Goal: Task Accomplishment & Management: Manage account settings

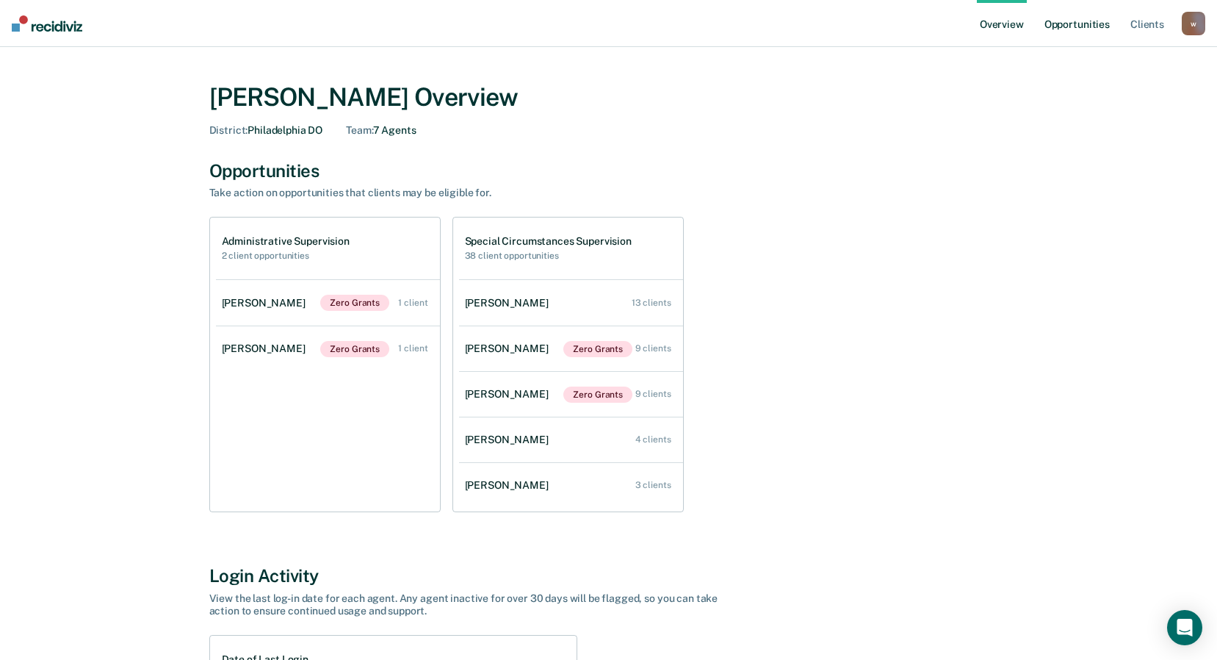
click at [1043, 28] on link "Opportunities" at bounding box center [1077, 23] width 71 height 47
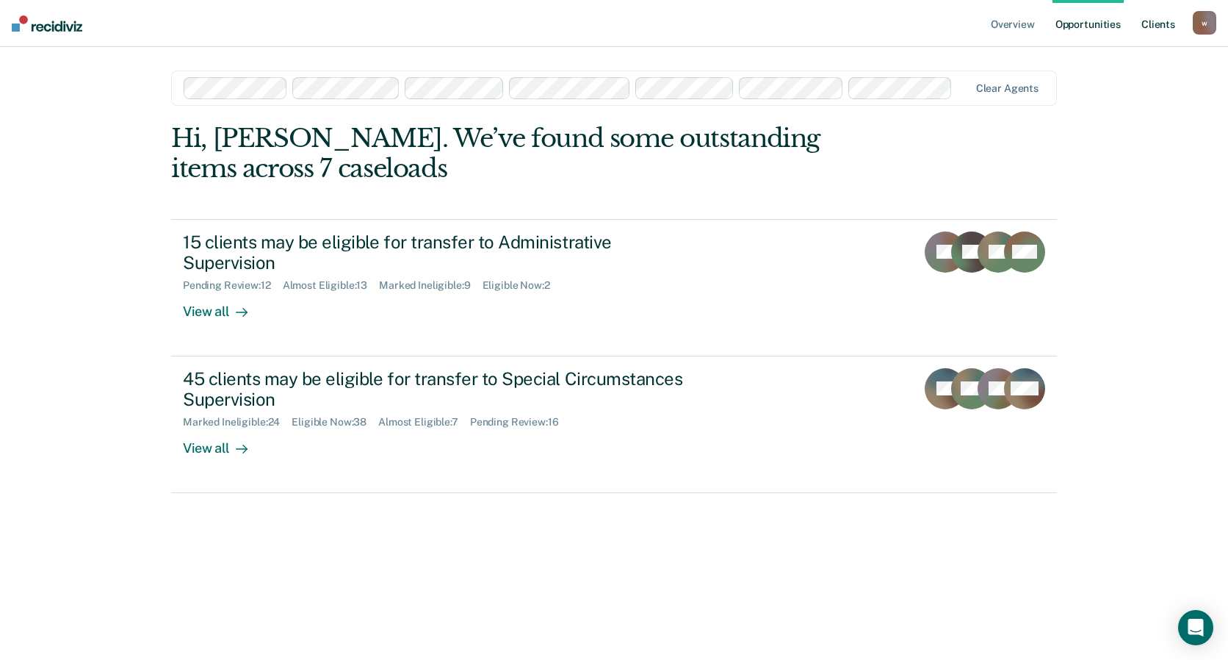
click at [1162, 28] on link "Client s" at bounding box center [1159, 23] width 40 height 47
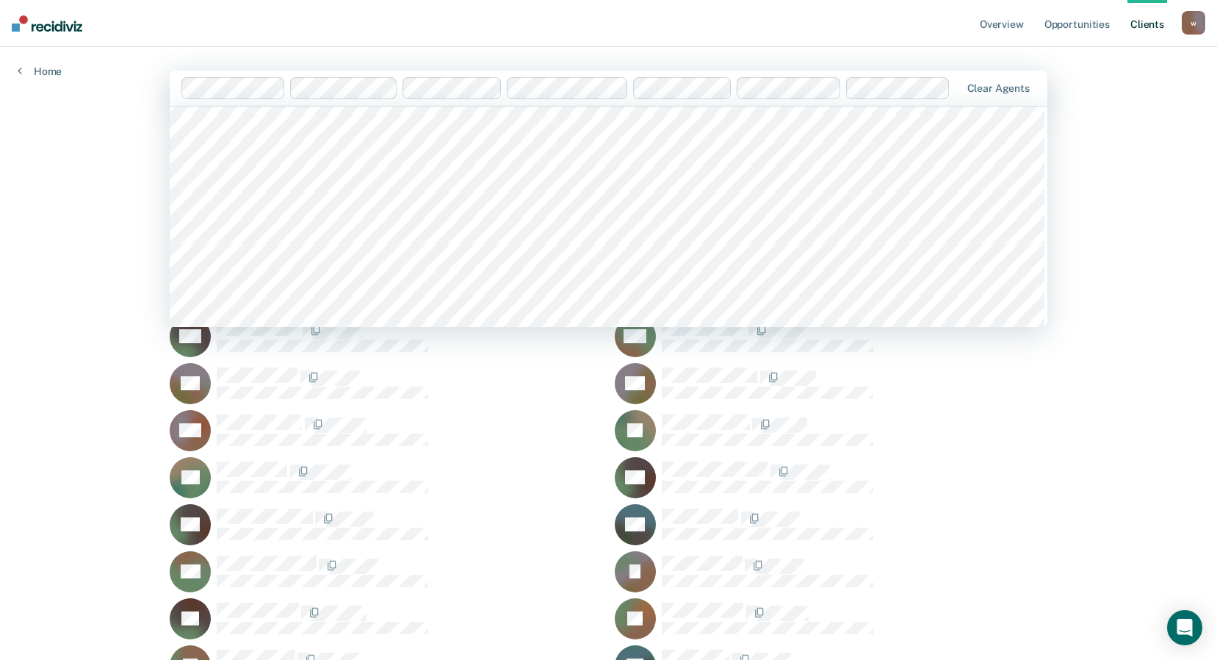
scroll to position [1176, 0]
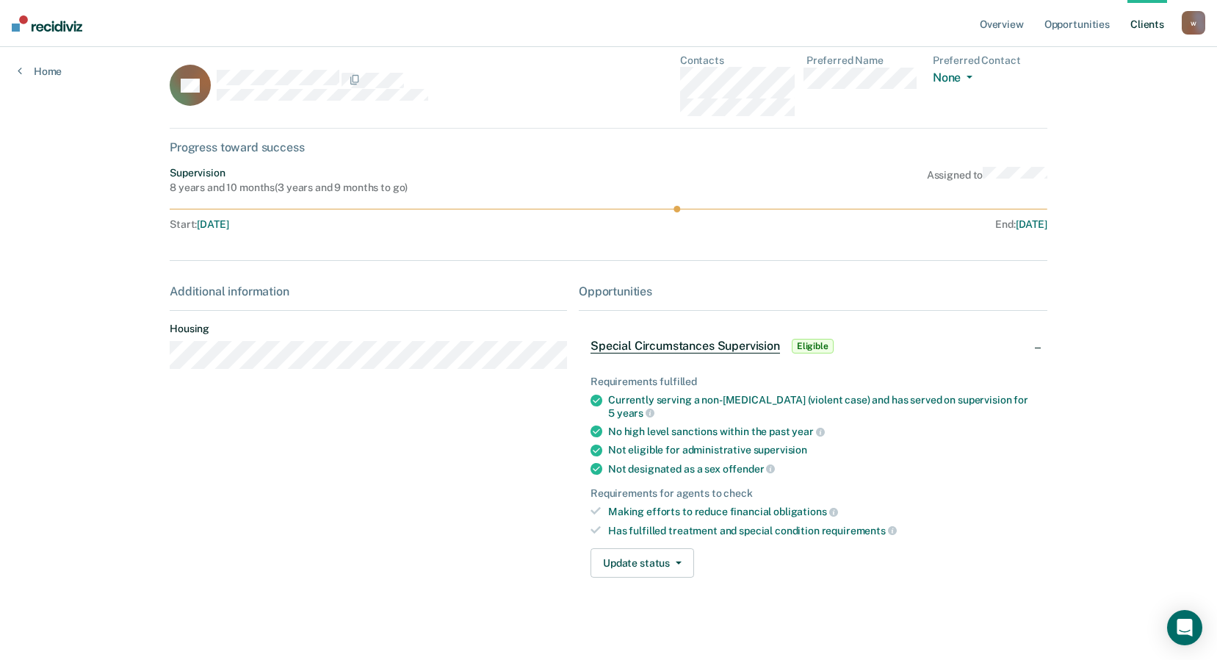
scroll to position [22, 0]
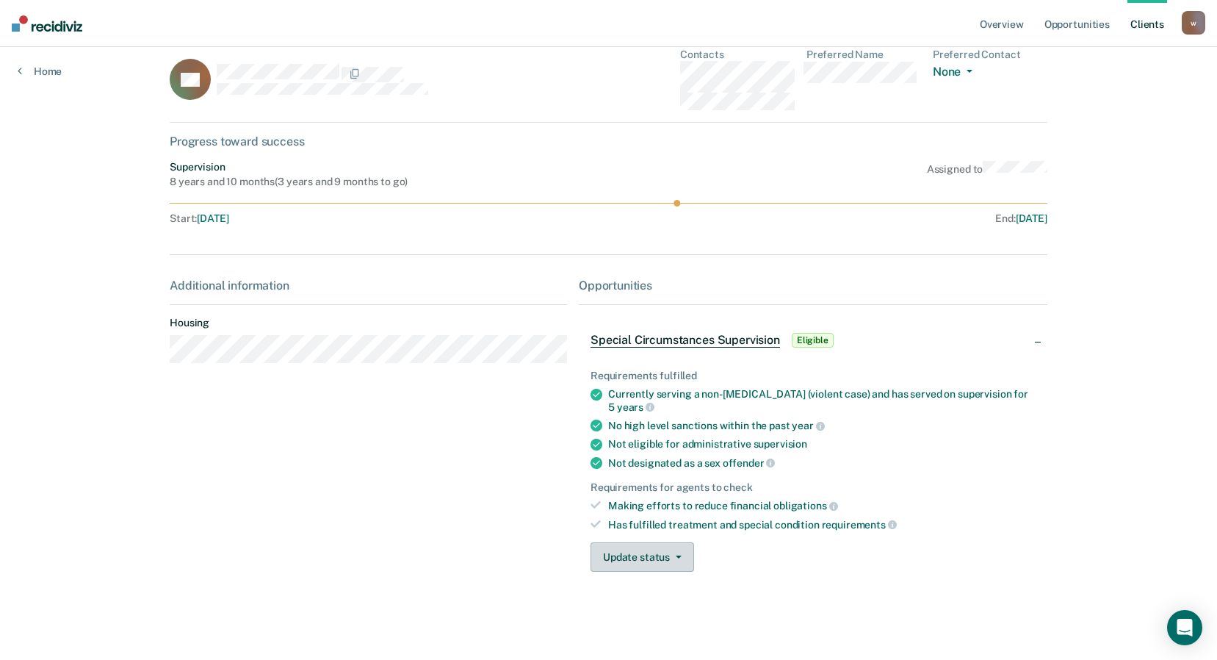
click at [671, 554] on button "Update status" at bounding box center [643, 556] width 104 height 29
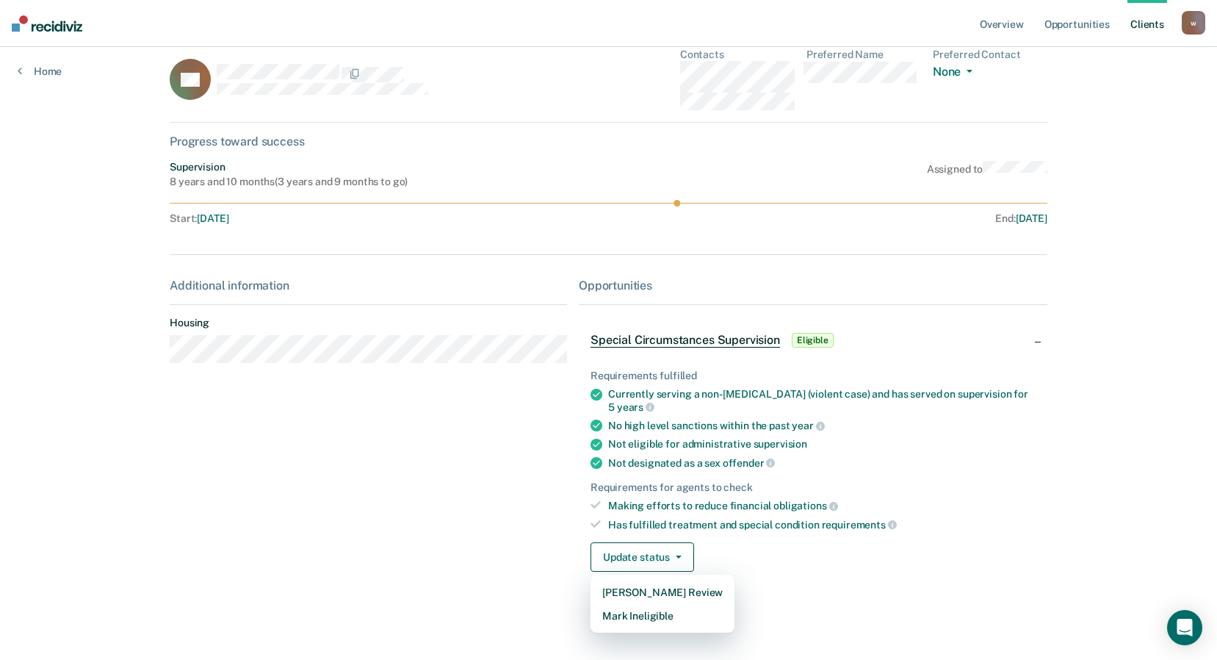
click at [1121, 423] on div "Overview Opportunities Client s [EMAIL_ADDRESS][DOMAIN_NAME] w Profile How it w…" at bounding box center [608, 319] width 1217 height 682
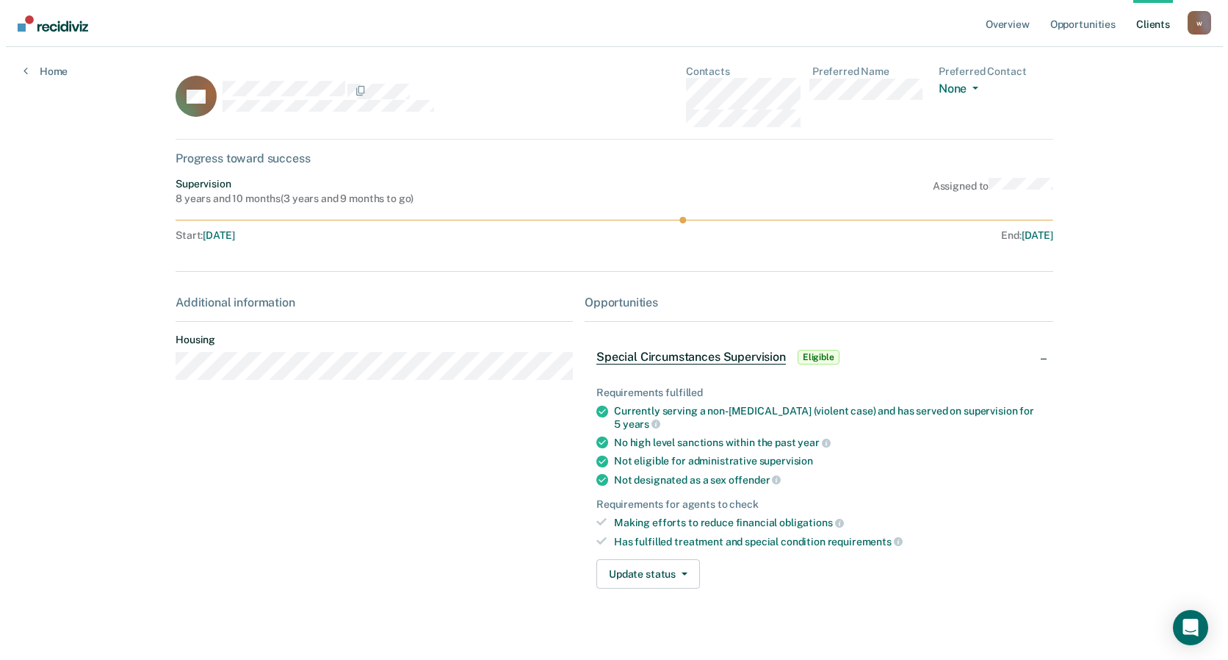
scroll to position [0, 0]
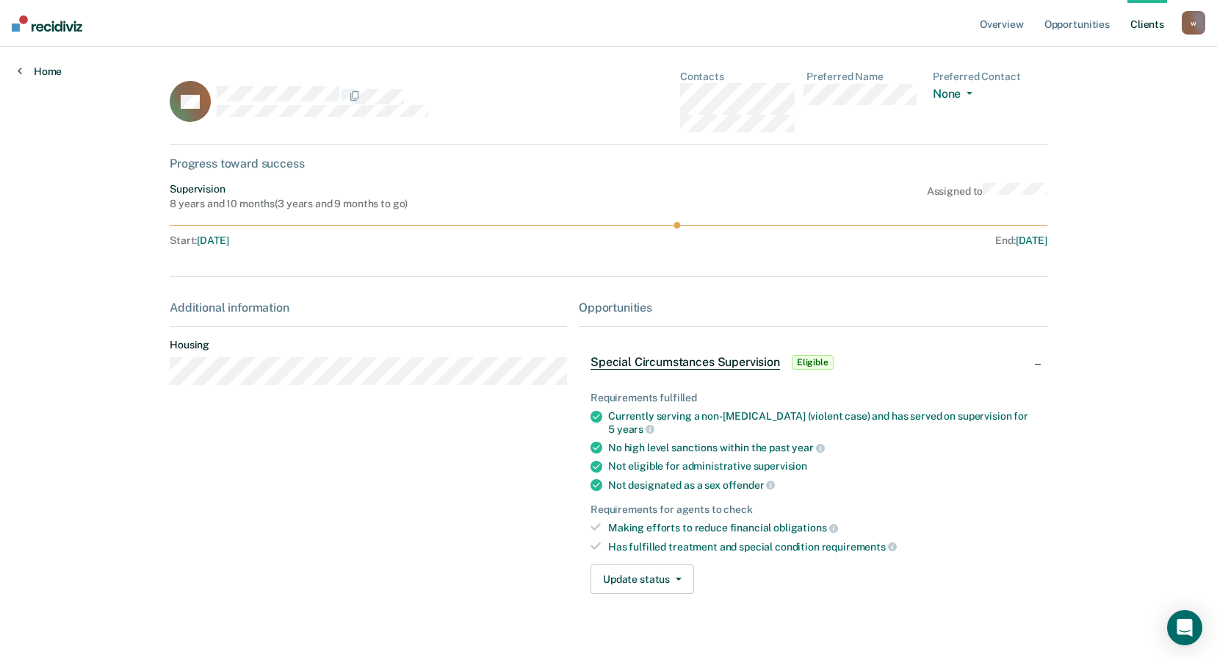
click at [51, 71] on link "Home" at bounding box center [40, 71] width 44 height 13
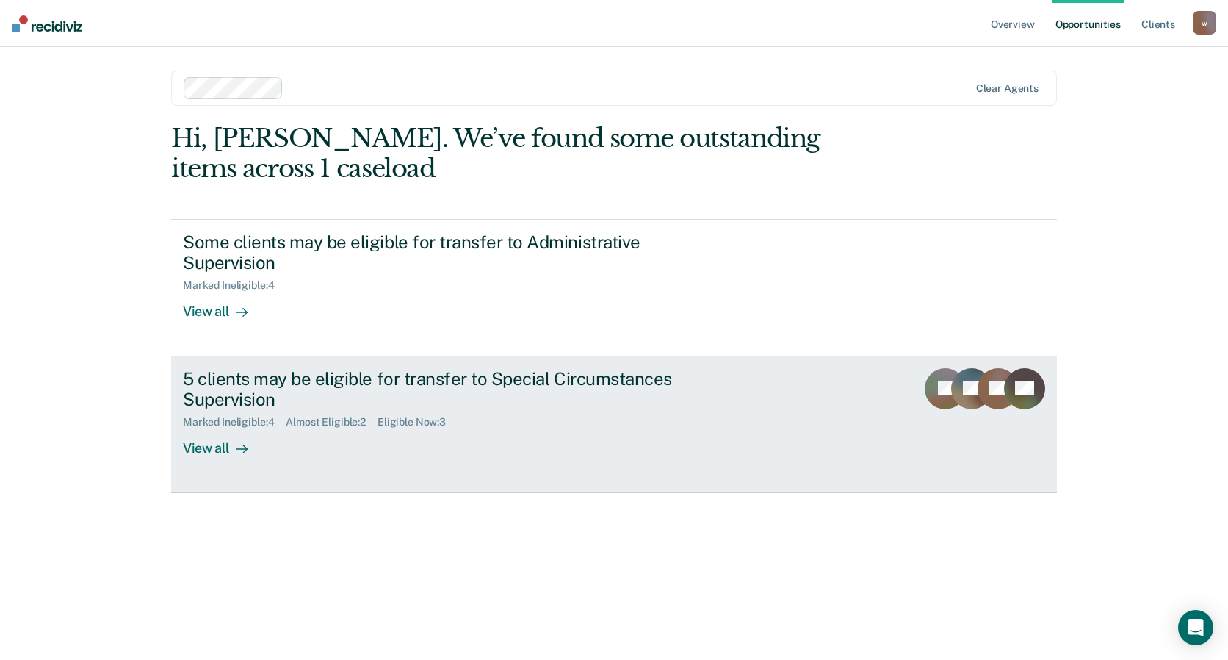
click at [699, 417] on div "5 clients may be eligible for transfer to Special Circumstances Supervision Mar…" at bounding box center [458, 412] width 551 height 89
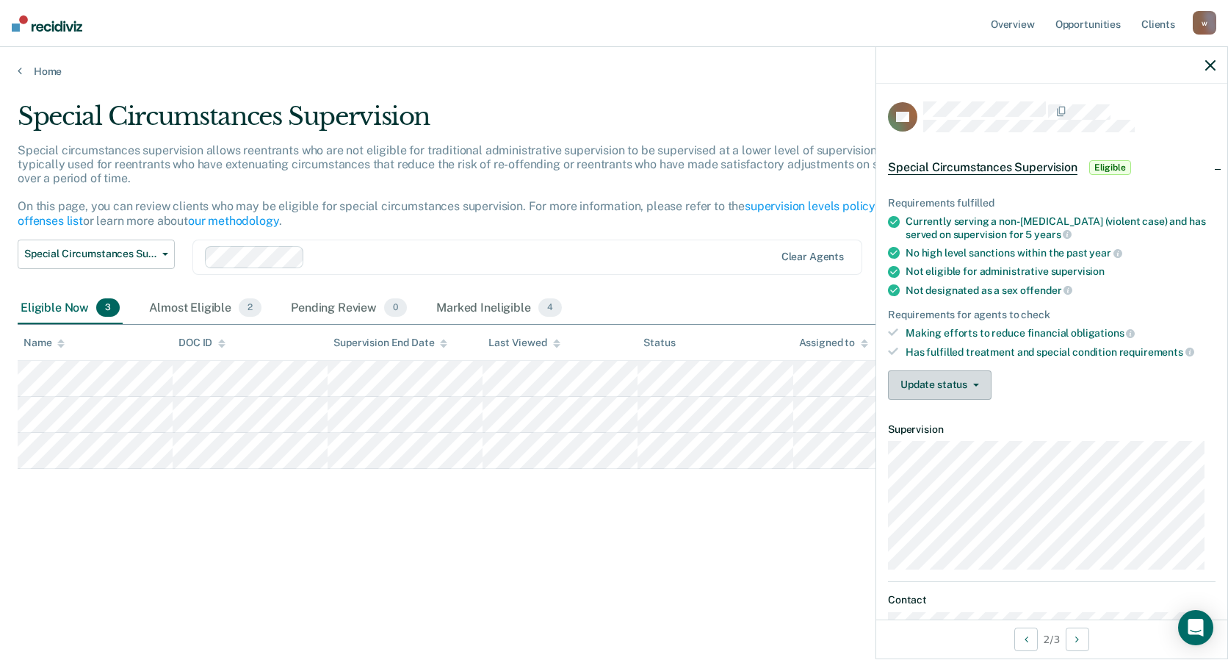
click at [960, 389] on button "Update status" at bounding box center [940, 384] width 104 height 29
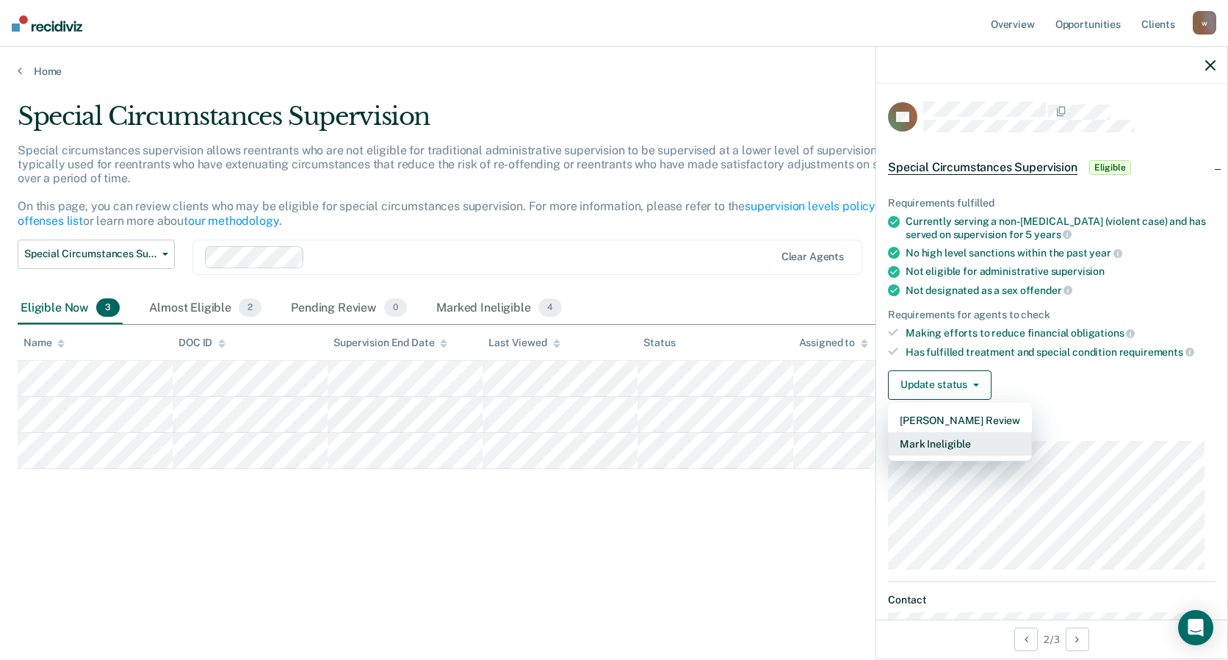
click at [953, 439] on button "Mark Ineligible" at bounding box center [960, 444] width 144 height 24
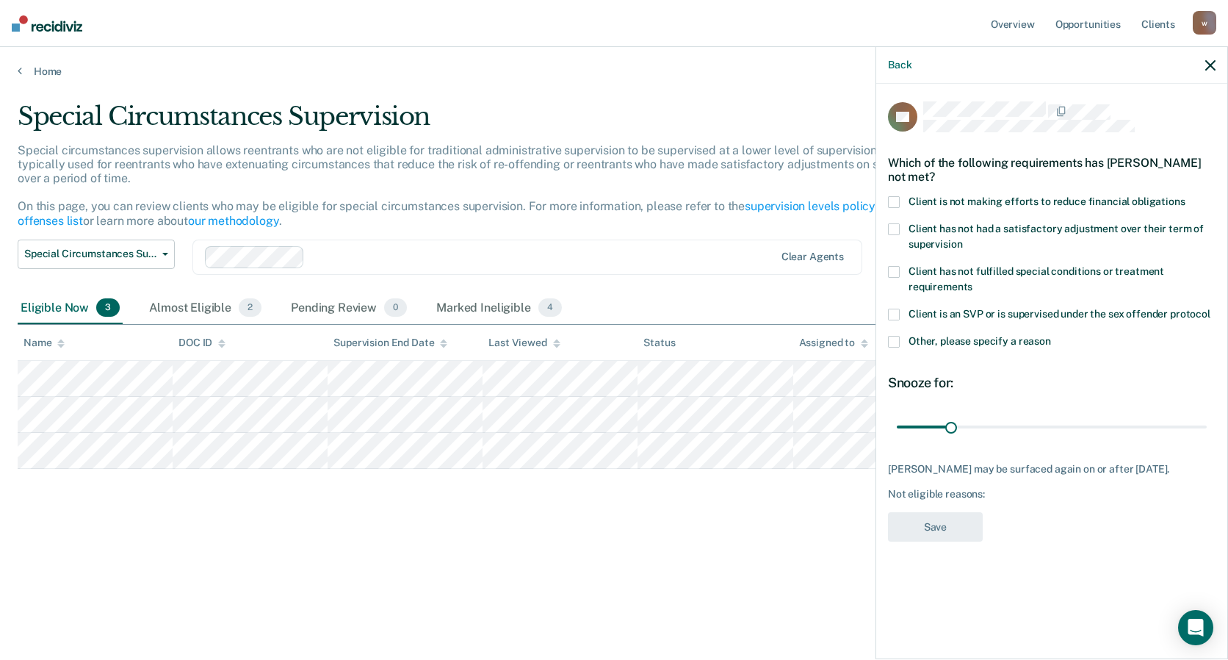
click at [898, 200] on span at bounding box center [894, 202] width 12 height 12
drag, startPoint x: 953, startPoint y: 431, endPoint x: 1018, endPoint y: 433, distance: 65.5
type input "70"
click at [1018, 433] on input "range" at bounding box center [1052, 427] width 310 height 26
click at [948, 542] on button "Save" at bounding box center [935, 527] width 95 height 30
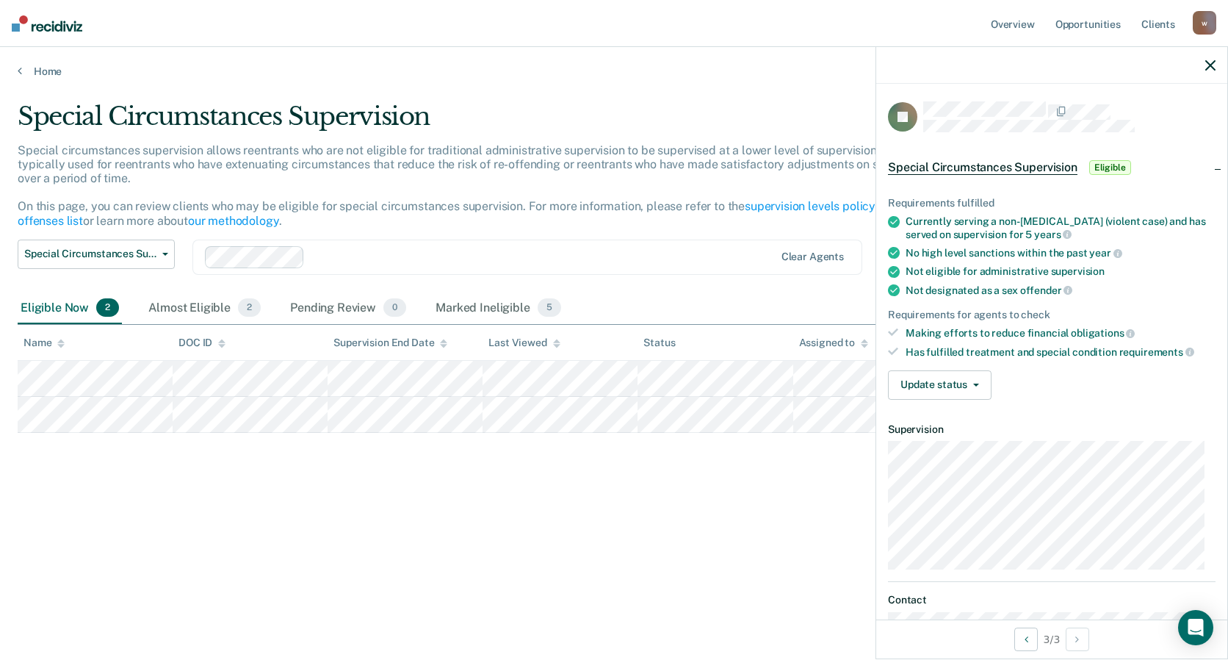
click at [106, 595] on div "Special Circumstances Supervision Special circumstances supervision allows reen…" at bounding box center [614, 348] width 1193 height 495
click at [972, 381] on button "Update status" at bounding box center [940, 384] width 104 height 29
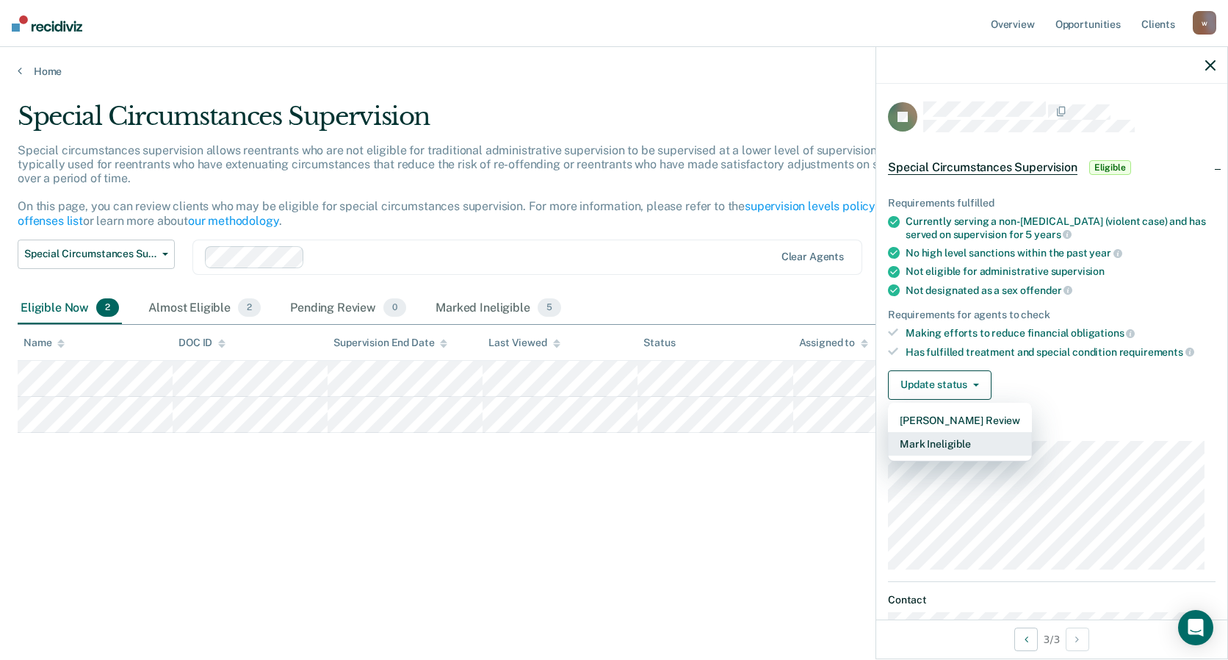
click at [938, 440] on button "Mark Ineligible" at bounding box center [960, 444] width 144 height 24
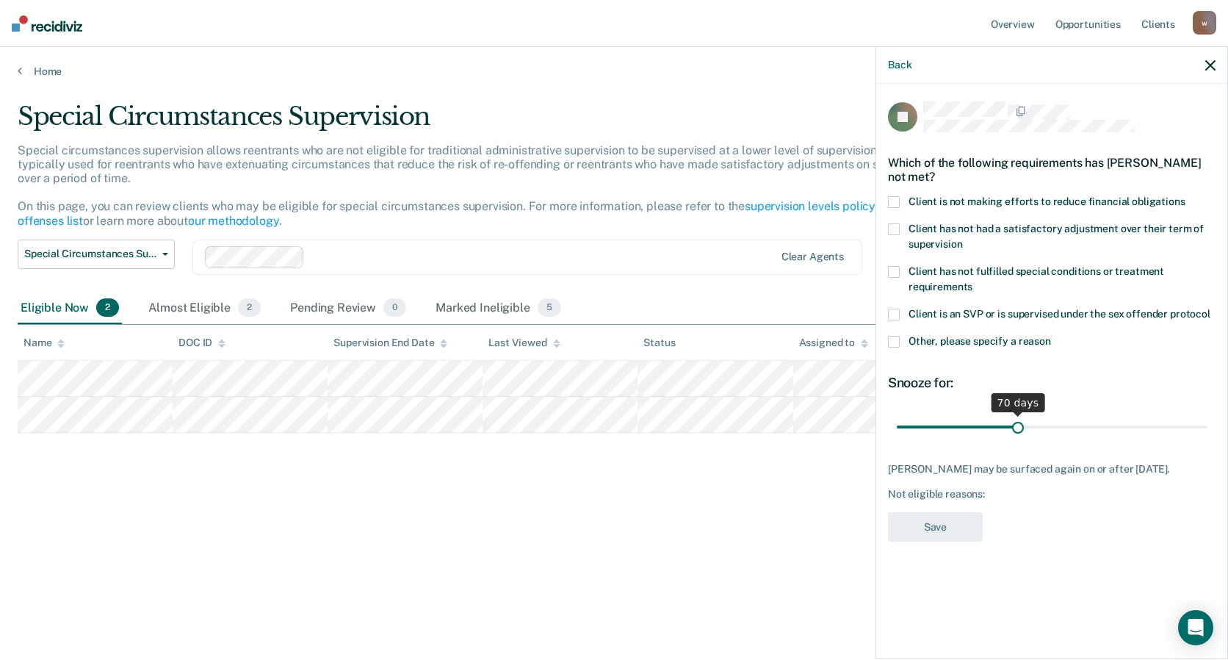
drag, startPoint x: 954, startPoint y: 425, endPoint x: 1018, endPoint y: 428, distance: 63.2
type input "70"
click at [1018, 428] on input "range" at bounding box center [1052, 427] width 310 height 26
click at [1035, 498] on div "Not eligible reasons:" at bounding box center [1052, 494] width 328 height 12
click at [893, 196] on span at bounding box center [894, 202] width 12 height 12
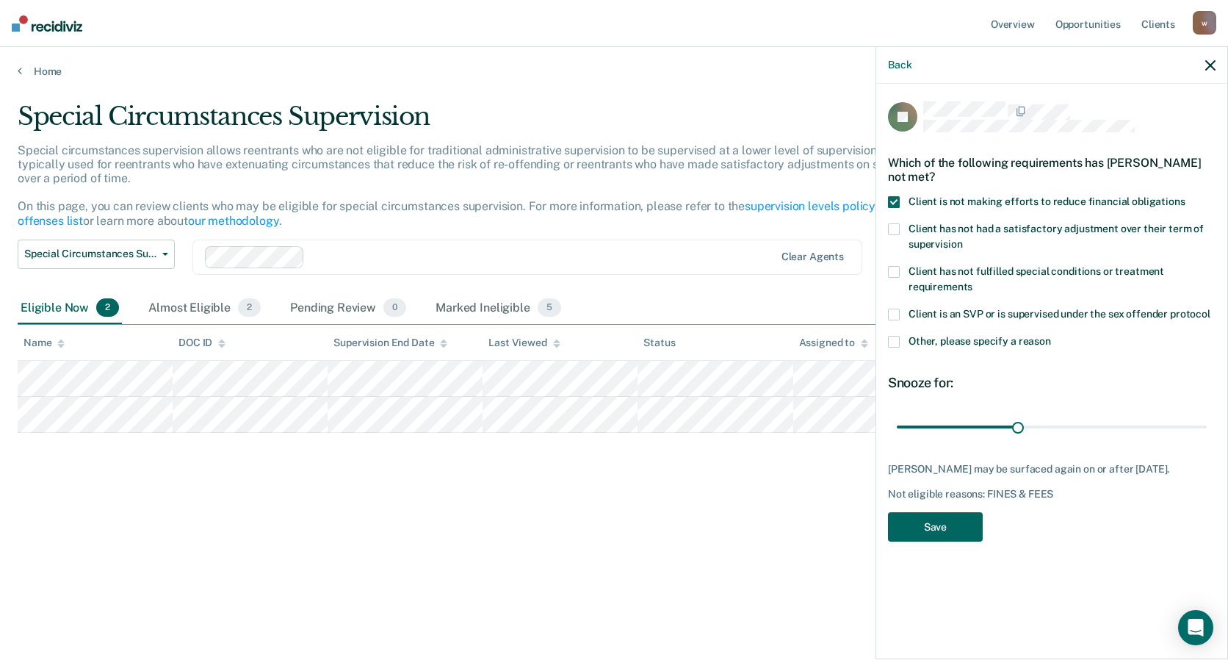
click at [935, 523] on button "Save" at bounding box center [935, 527] width 95 height 30
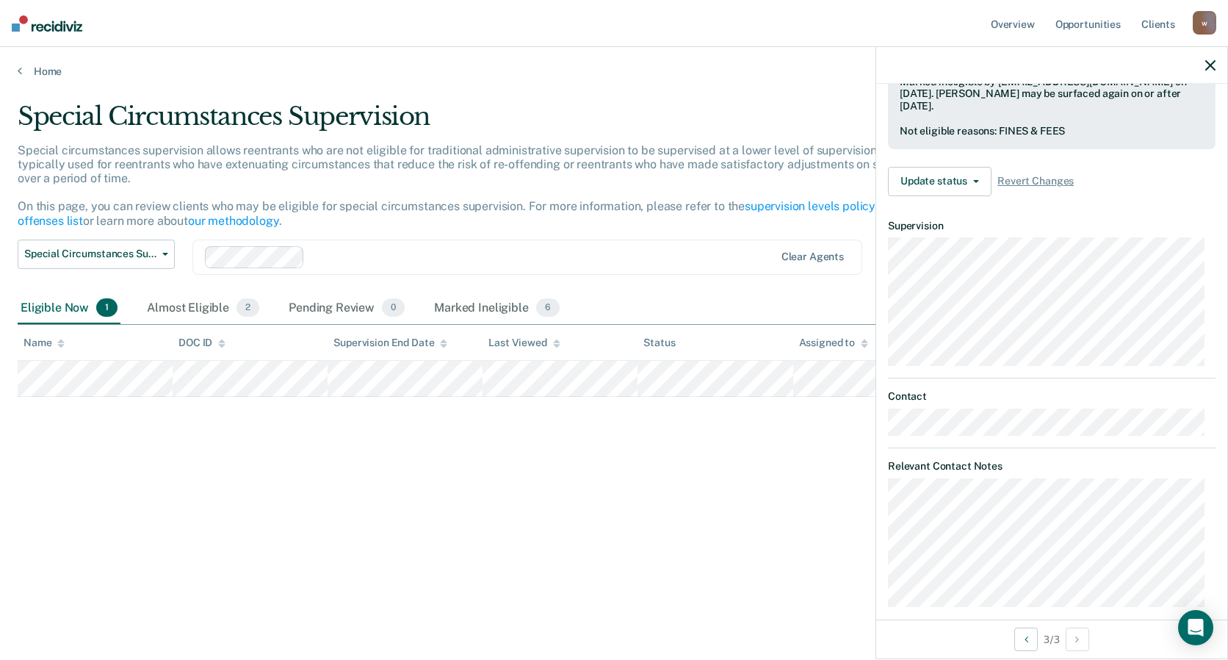
scroll to position [328, 0]
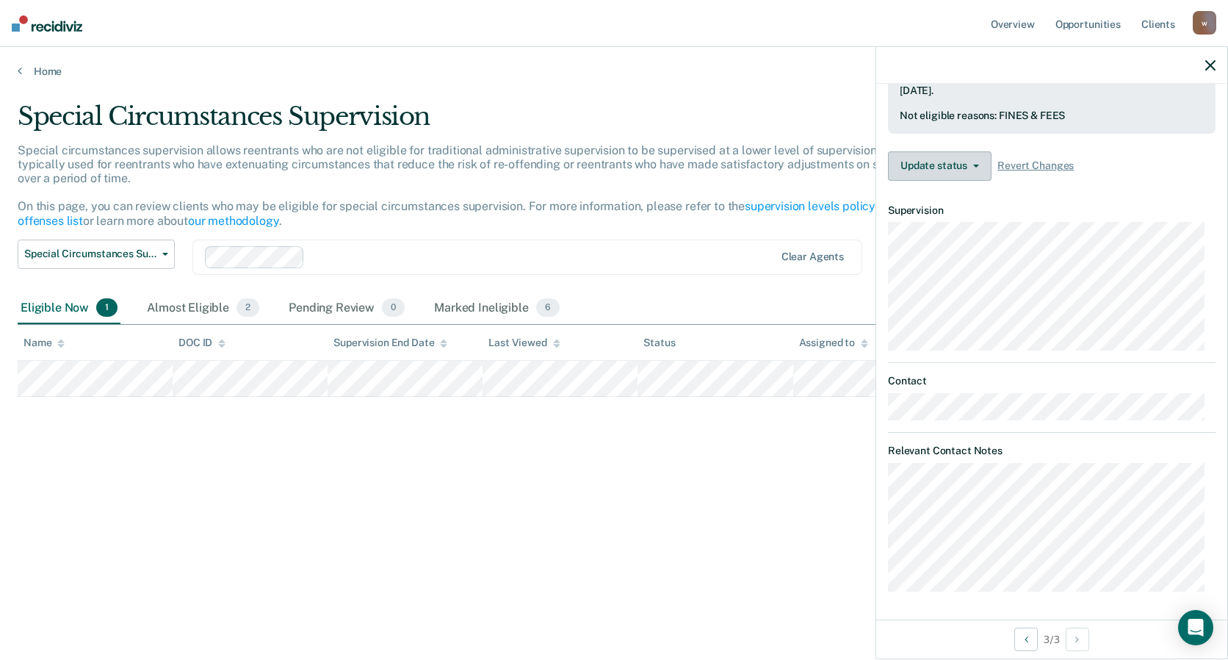
click at [960, 160] on button "Update status" at bounding box center [940, 165] width 104 height 29
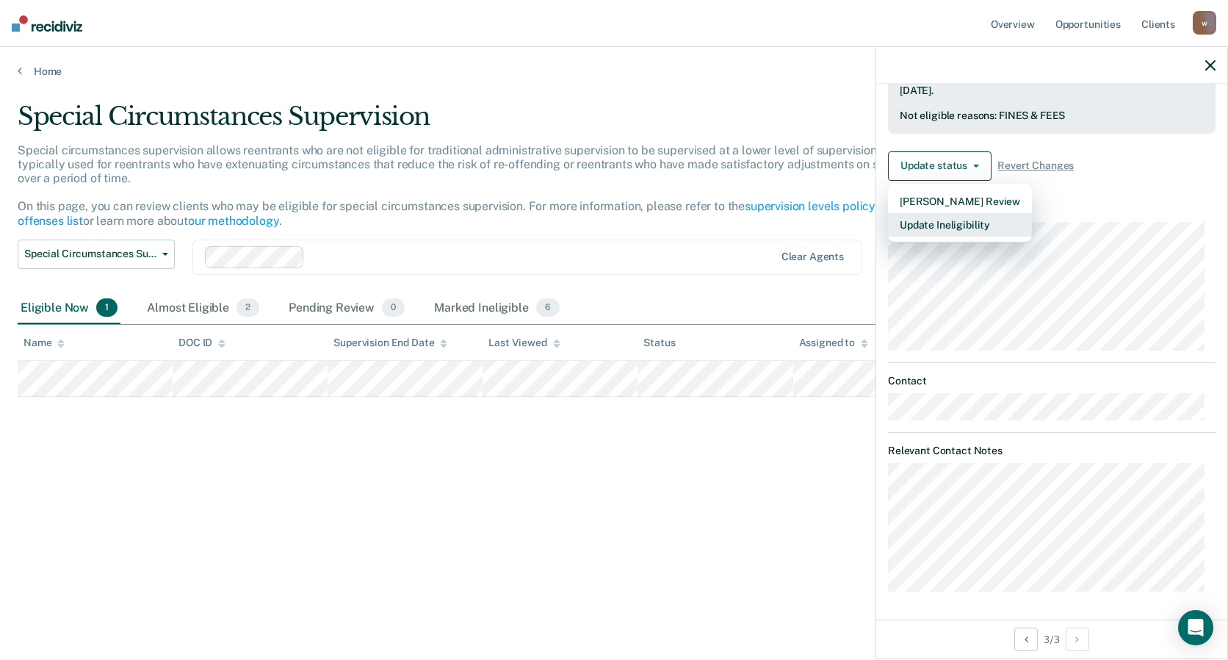
click at [943, 223] on button "Update Ineligibility" at bounding box center [960, 225] width 144 height 24
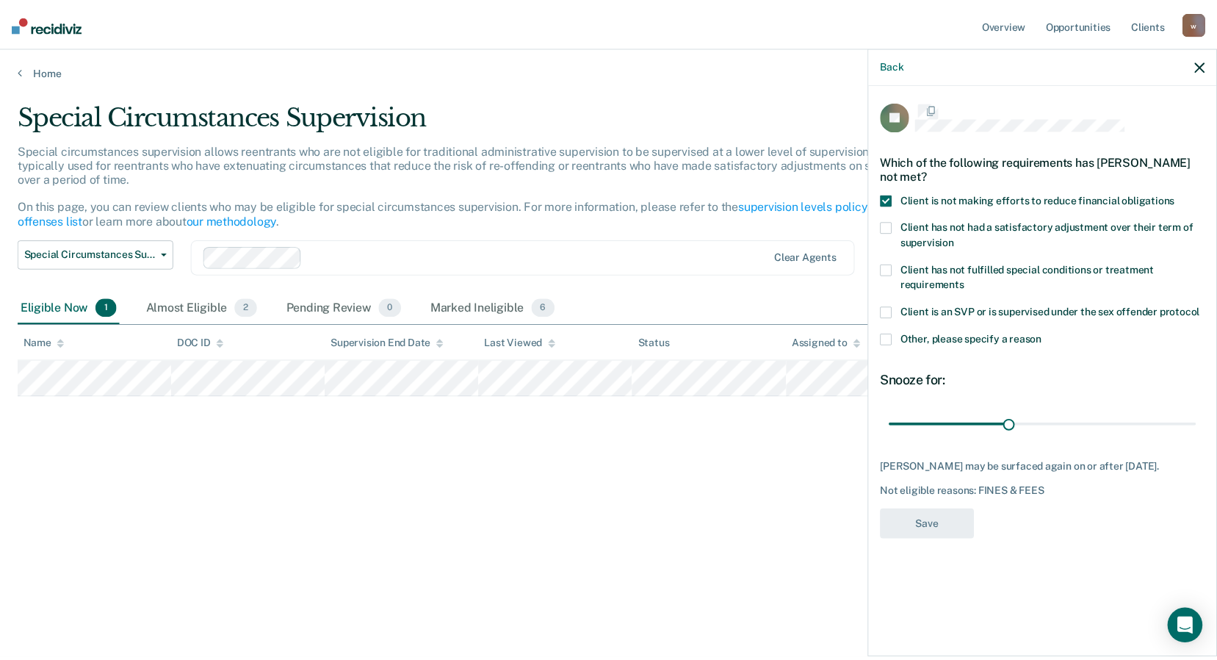
scroll to position [0, 0]
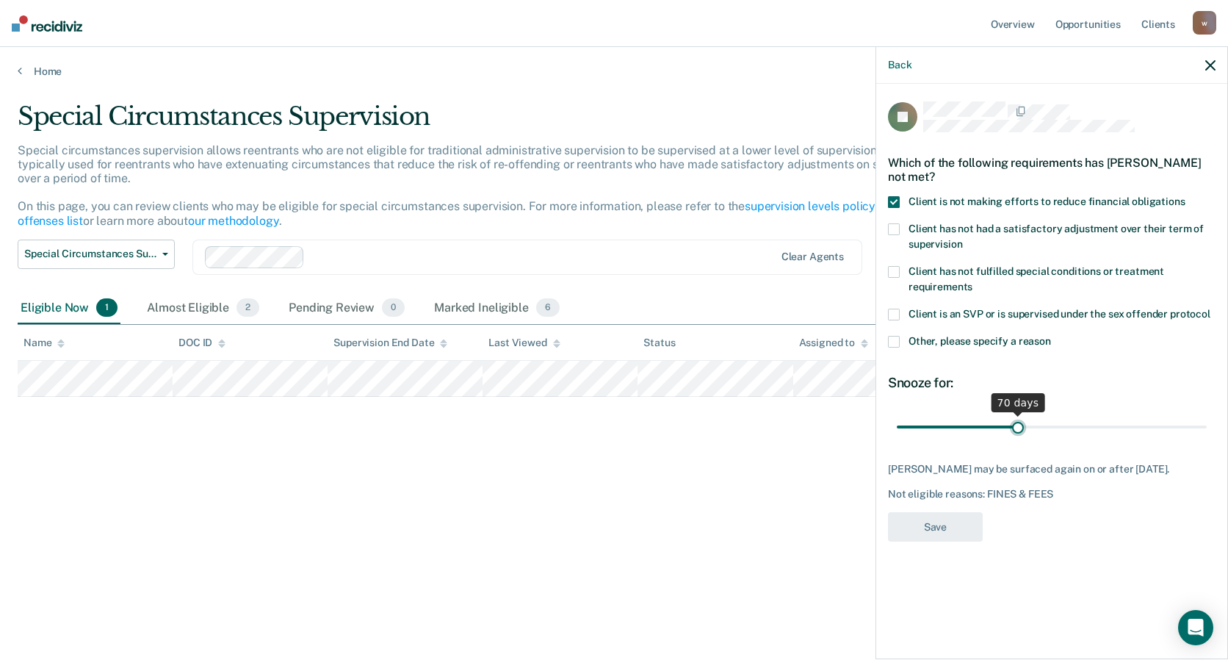
click at [1021, 427] on input "range" at bounding box center [1052, 427] width 310 height 26
click at [1213, 67] on icon "button" at bounding box center [1211, 65] width 10 height 10
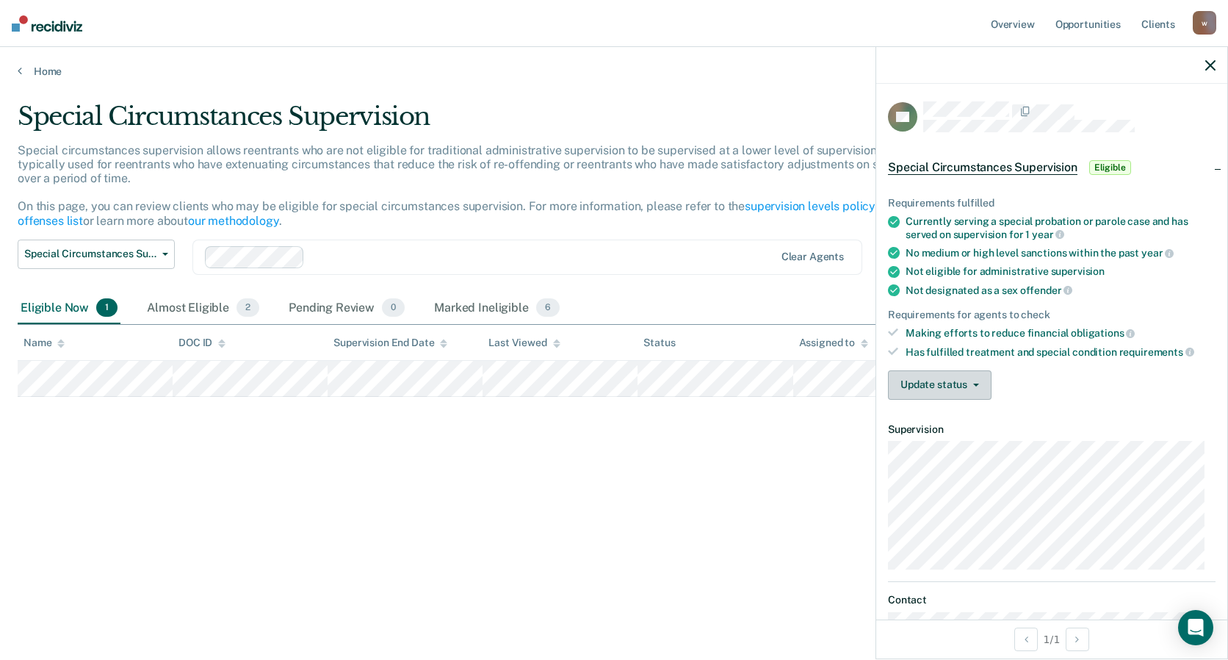
click at [940, 386] on button "Update status" at bounding box center [940, 384] width 104 height 29
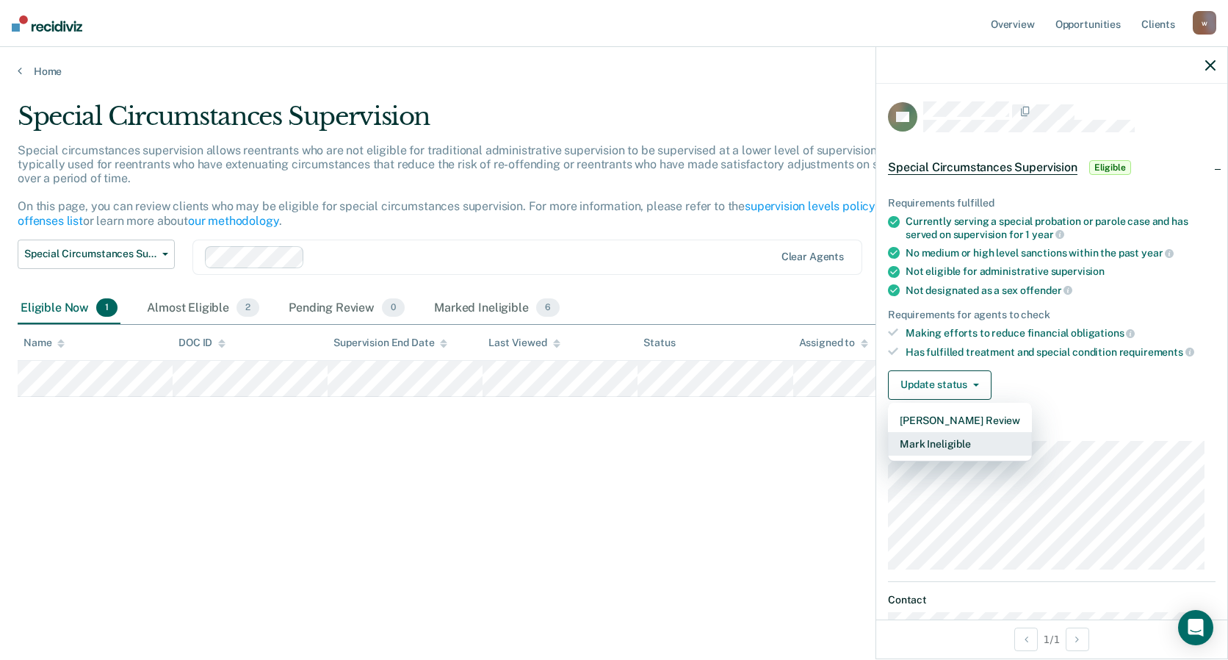
click at [933, 442] on button "Mark Ineligible" at bounding box center [960, 444] width 144 height 24
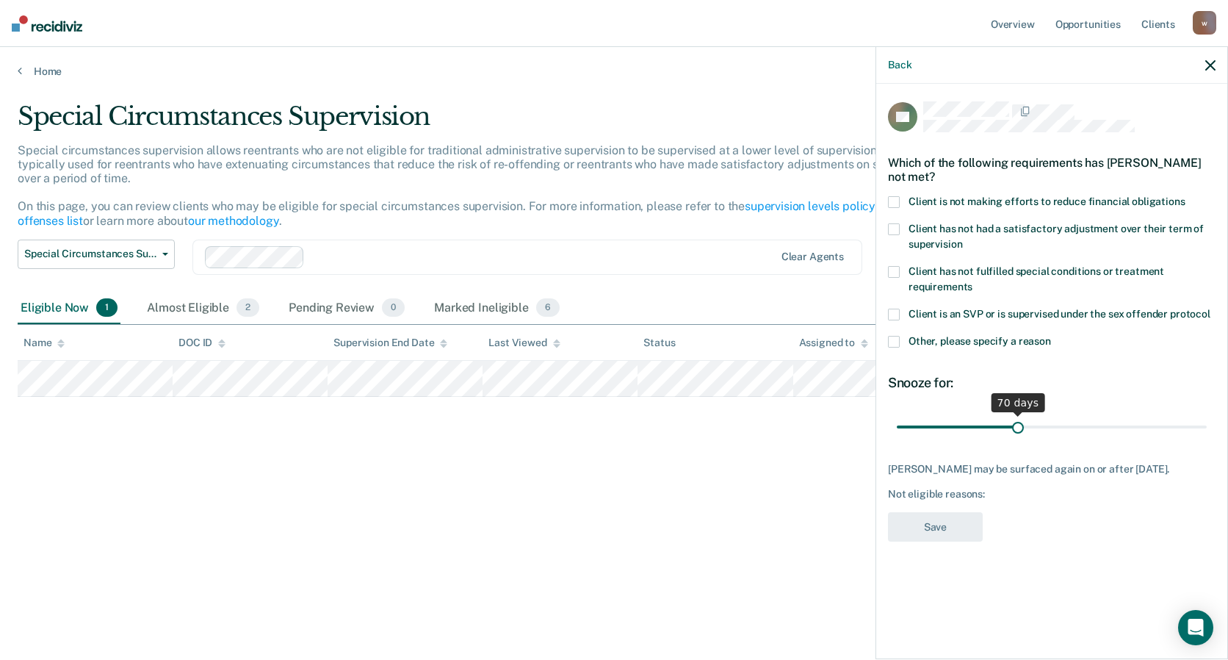
drag, startPoint x: 952, startPoint y: 425, endPoint x: 1018, endPoint y: 431, distance: 65.7
type input "70"
click at [1018, 431] on input "range" at bounding box center [1052, 427] width 310 height 26
click at [892, 201] on span at bounding box center [894, 202] width 12 height 12
click at [949, 522] on button "Save" at bounding box center [935, 527] width 95 height 30
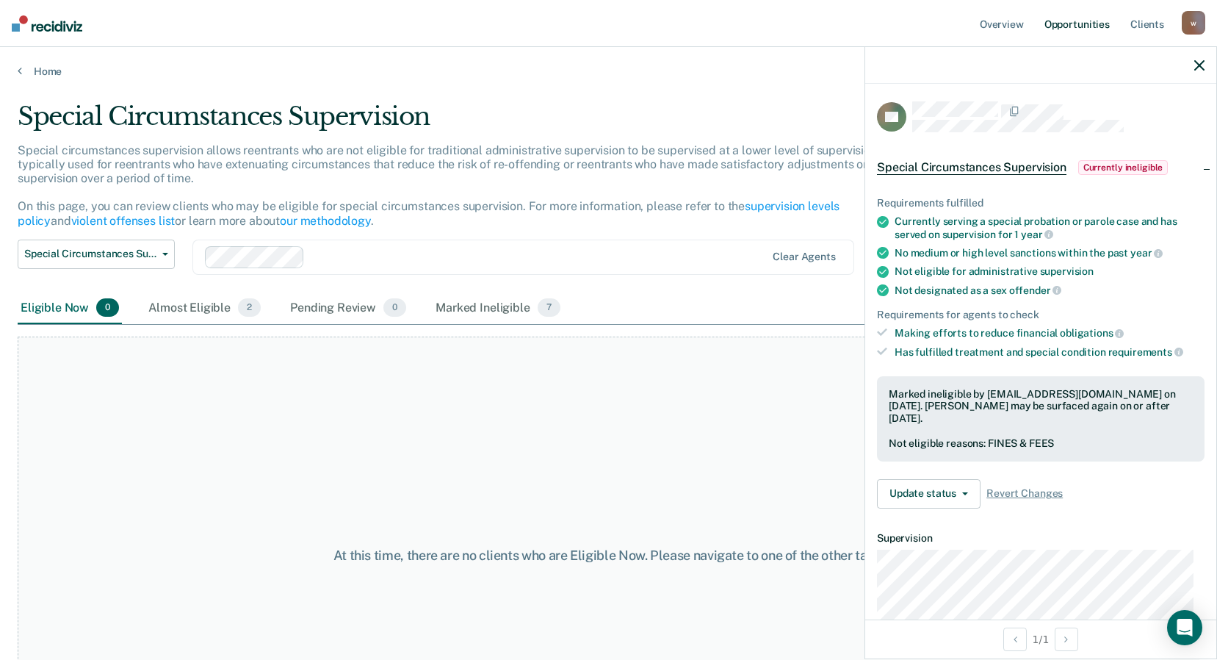
click at [1090, 25] on link "Opportunities" at bounding box center [1077, 23] width 71 height 47
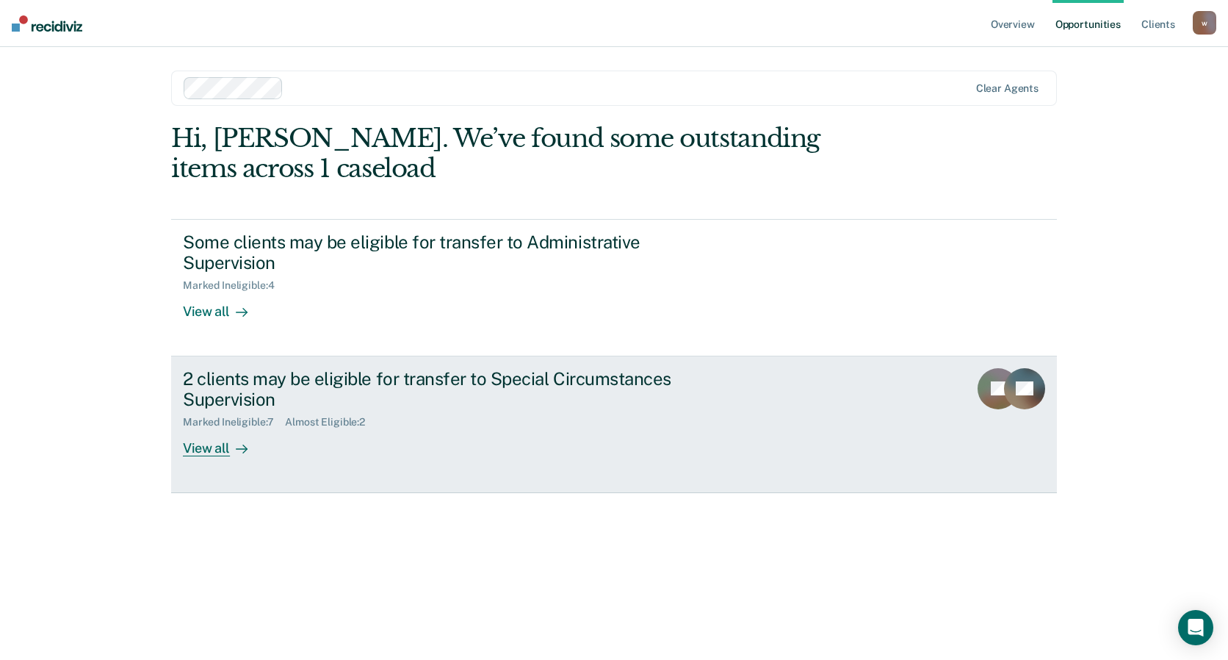
click at [791, 425] on link "2 clients may be eligible for transfer to Special Circumstances Supervision Mar…" at bounding box center [614, 424] width 886 height 137
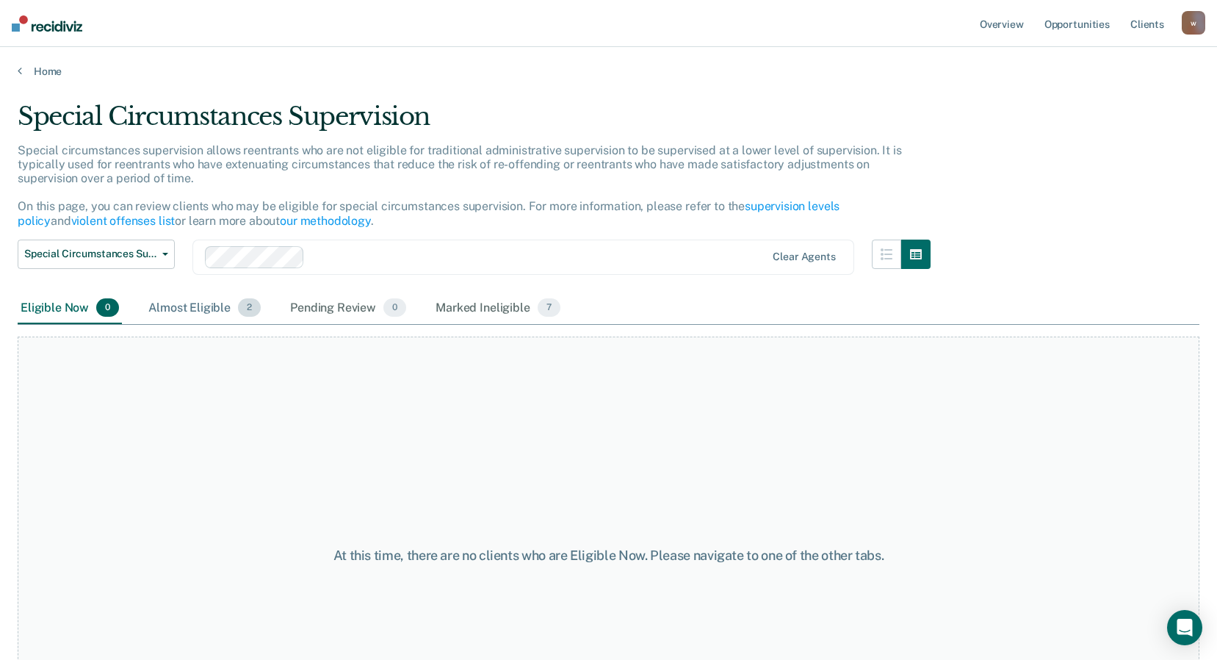
click at [209, 308] on div "Almost Eligible 2" at bounding box center [204, 308] width 118 height 32
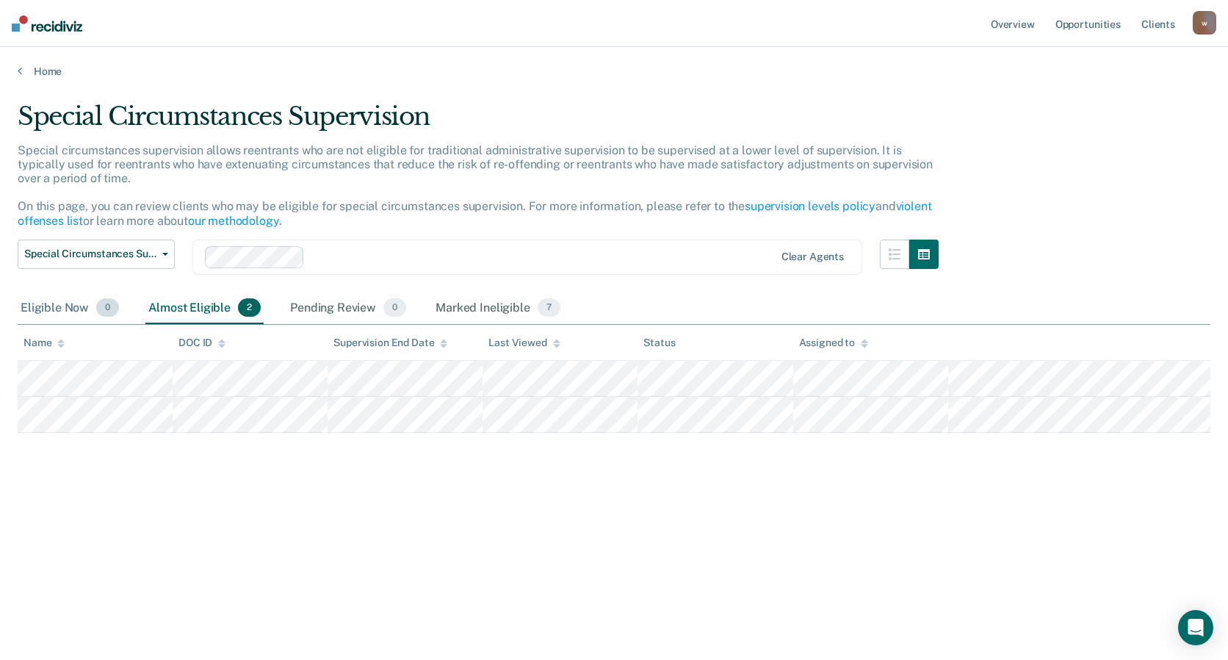
click at [63, 310] on div "Eligible Now 0" at bounding box center [70, 308] width 104 height 32
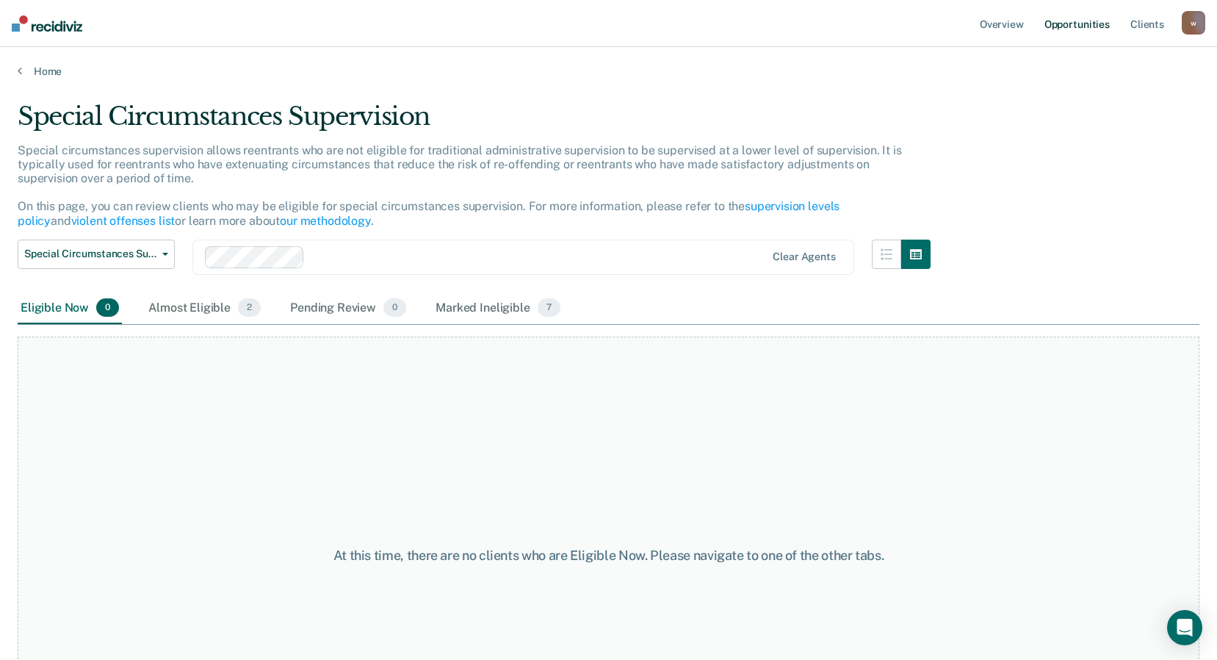
click at [1053, 15] on link "Opportunities" at bounding box center [1077, 23] width 71 height 47
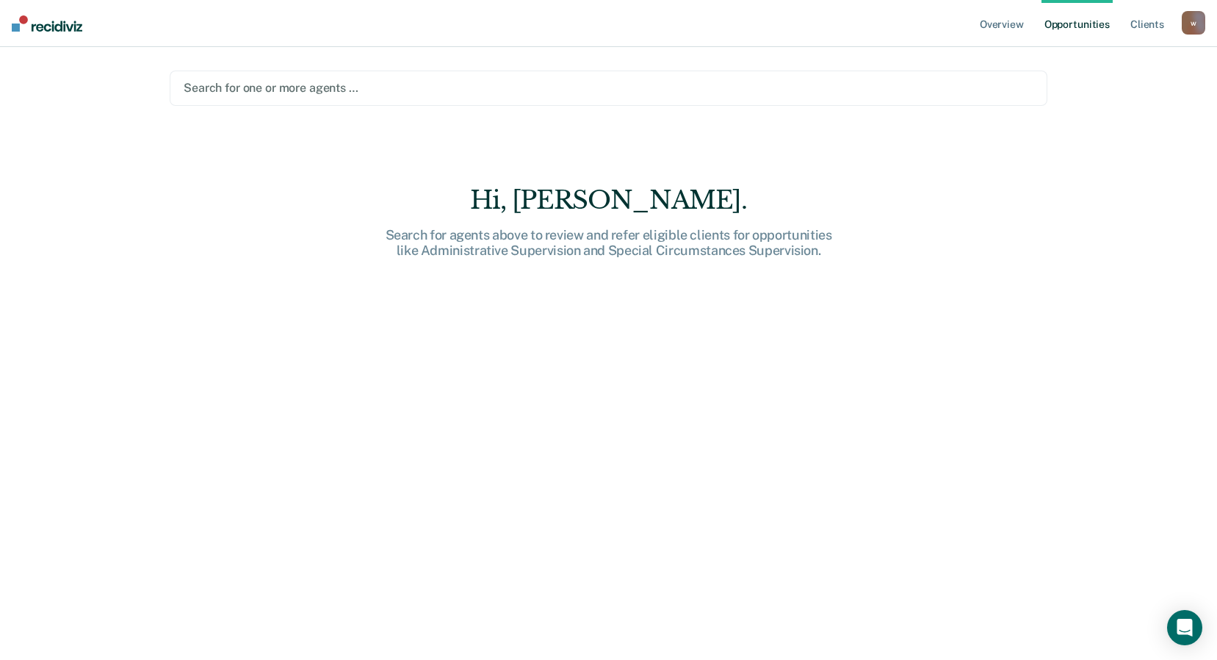
click at [332, 90] on div at bounding box center [609, 87] width 850 height 17
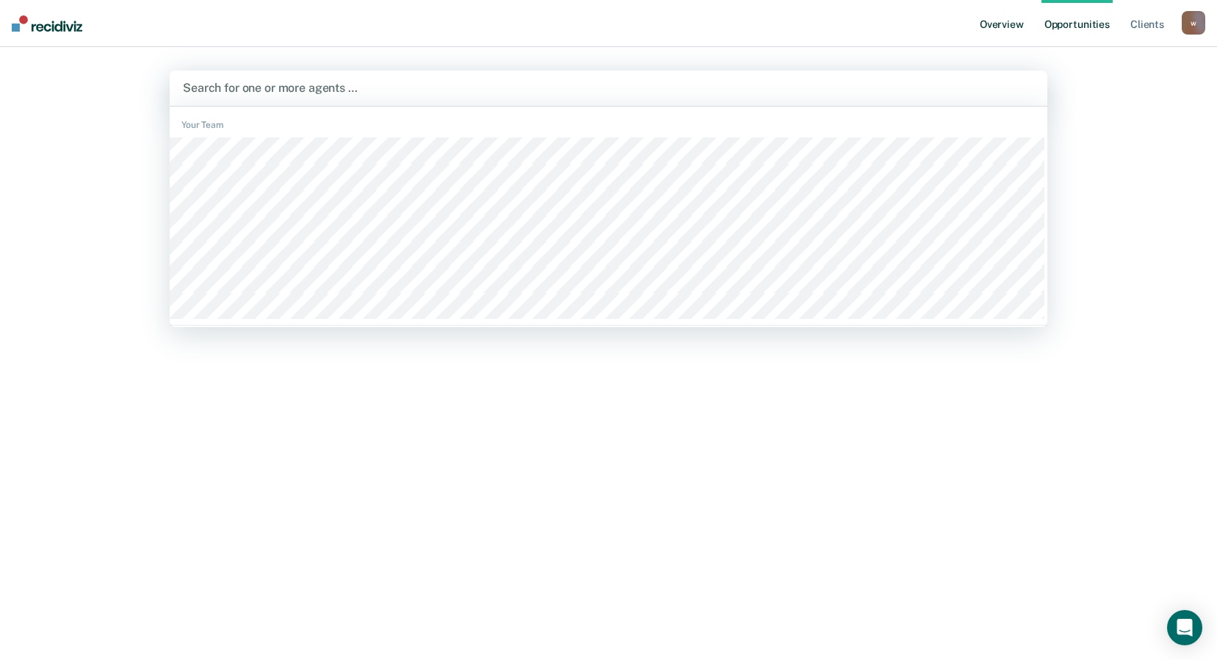
click at [1017, 25] on link "Overview" at bounding box center [1002, 23] width 50 height 47
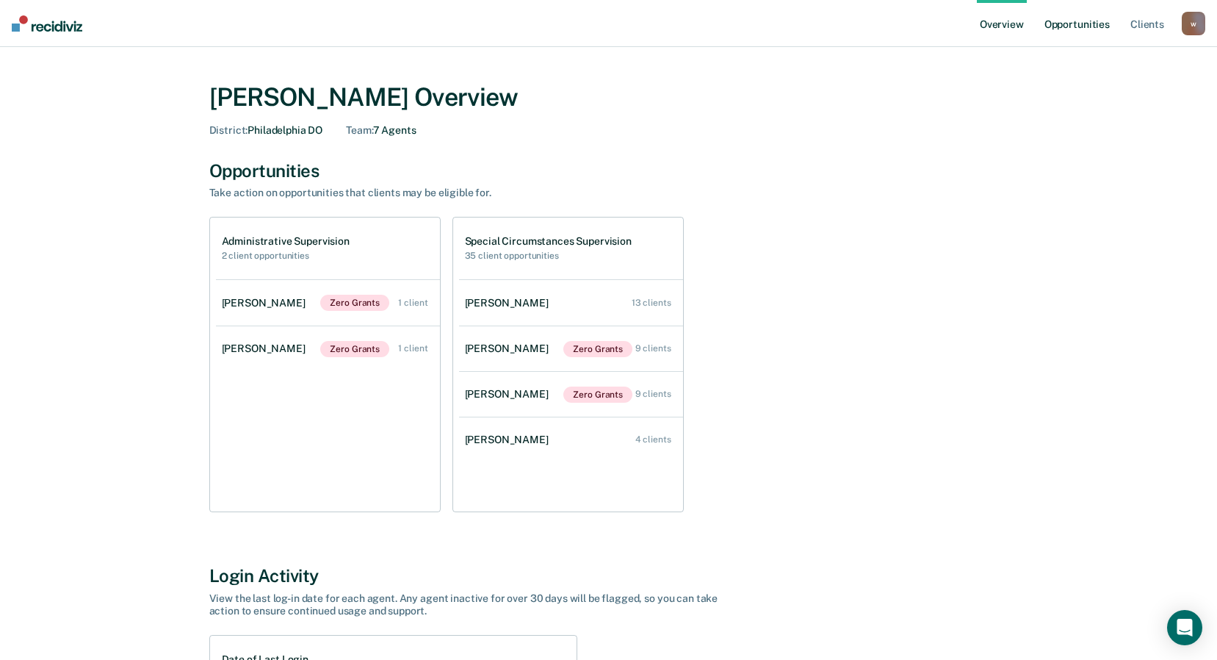
click at [1089, 29] on link "Opportunities" at bounding box center [1077, 23] width 71 height 47
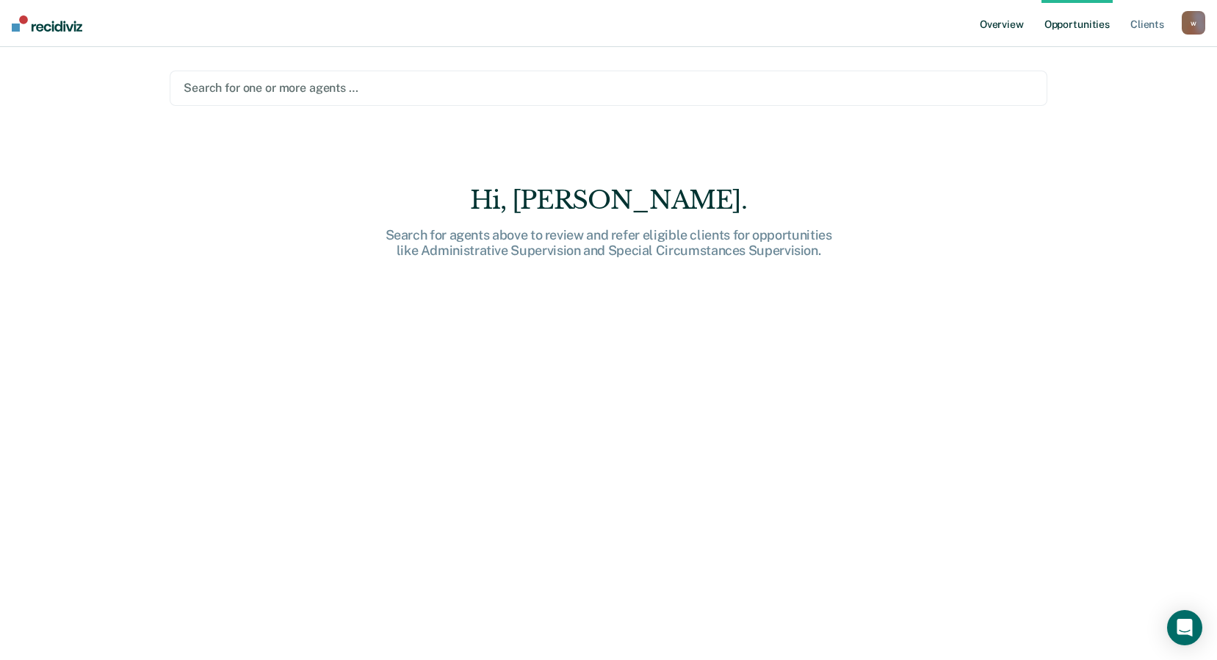
click at [1010, 26] on link "Overview" at bounding box center [1002, 23] width 50 height 47
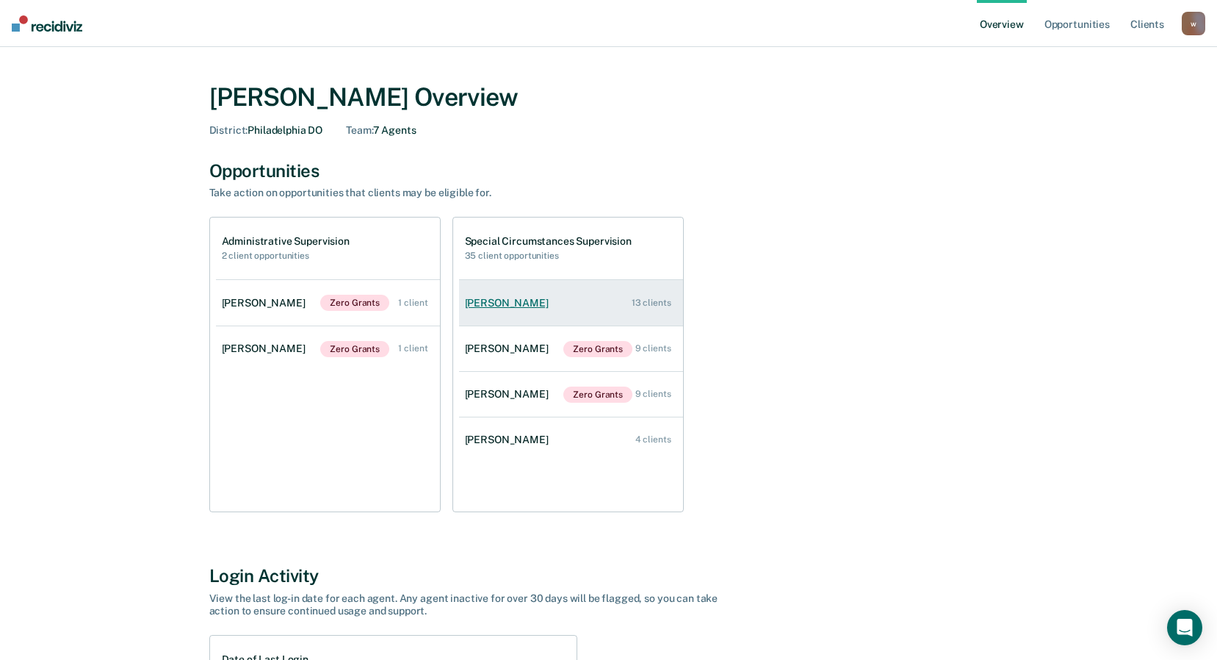
click at [590, 303] on link "[PERSON_NAME] 13 clients" at bounding box center [571, 303] width 224 height 42
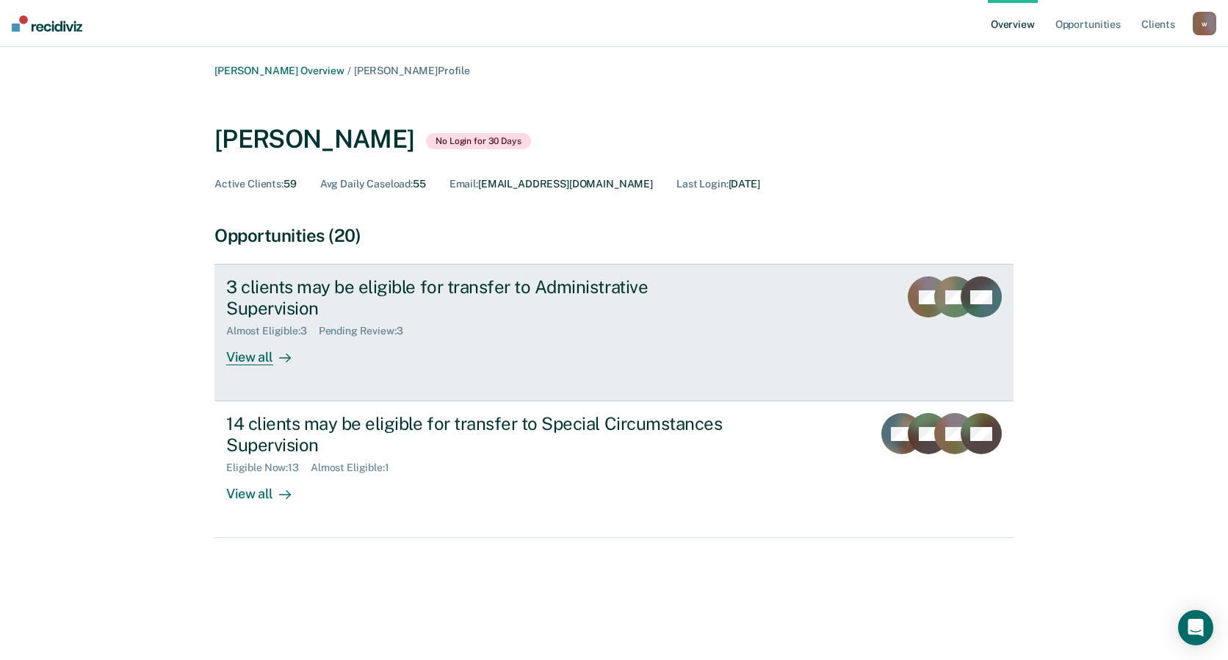
click at [820, 348] on link "3 clients may be eligible for transfer to Administrative Supervision Almost Eli…" at bounding box center [614, 332] width 799 height 137
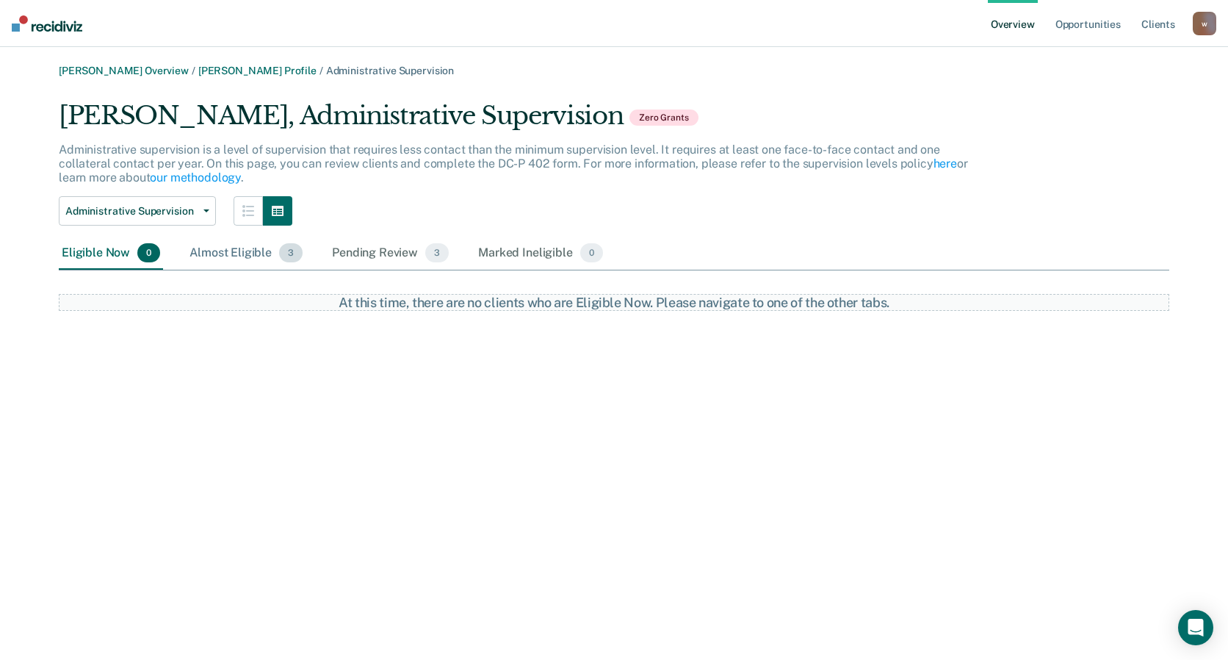
click at [234, 254] on div "Almost Eligible 3" at bounding box center [246, 253] width 119 height 32
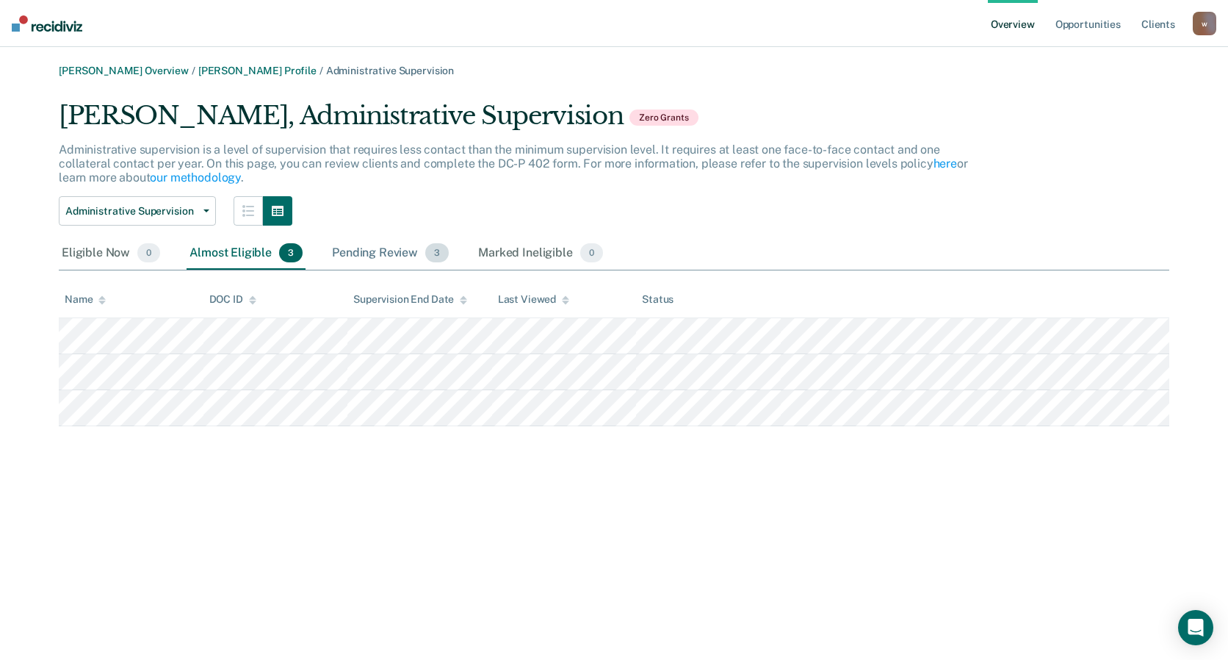
click at [379, 259] on div "Pending Review 3" at bounding box center [390, 253] width 123 height 32
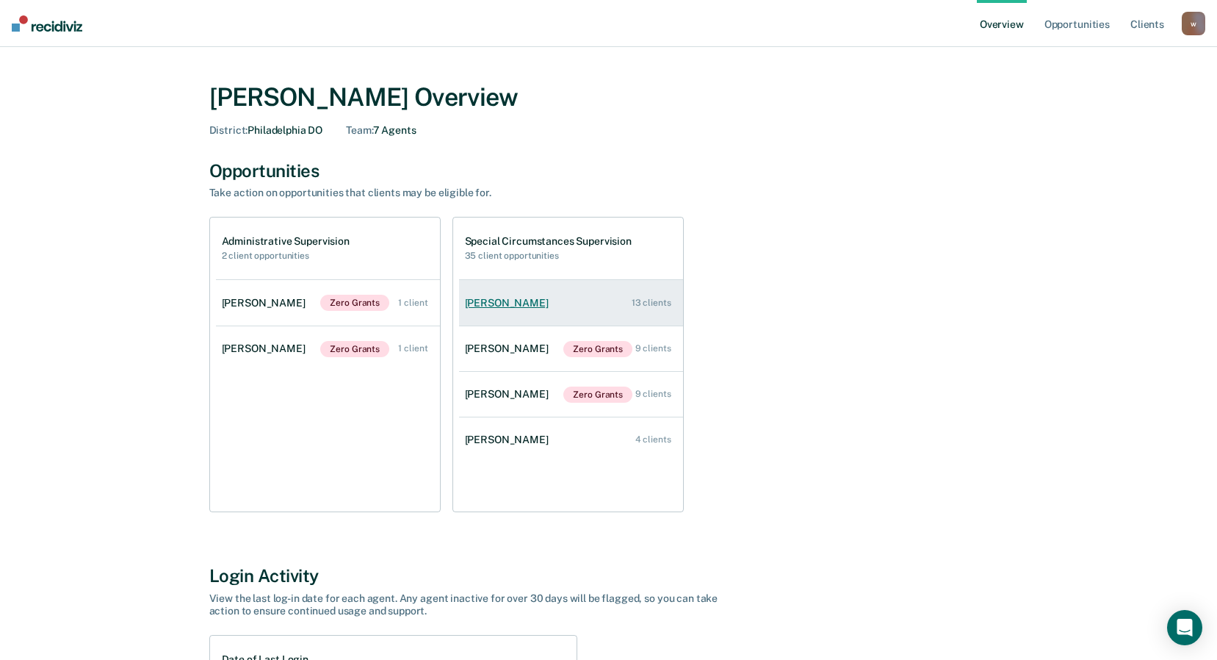
click at [565, 298] on link "[PERSON_NAME] 13 clients" at bounding box center [571, 303] width 224 height 42
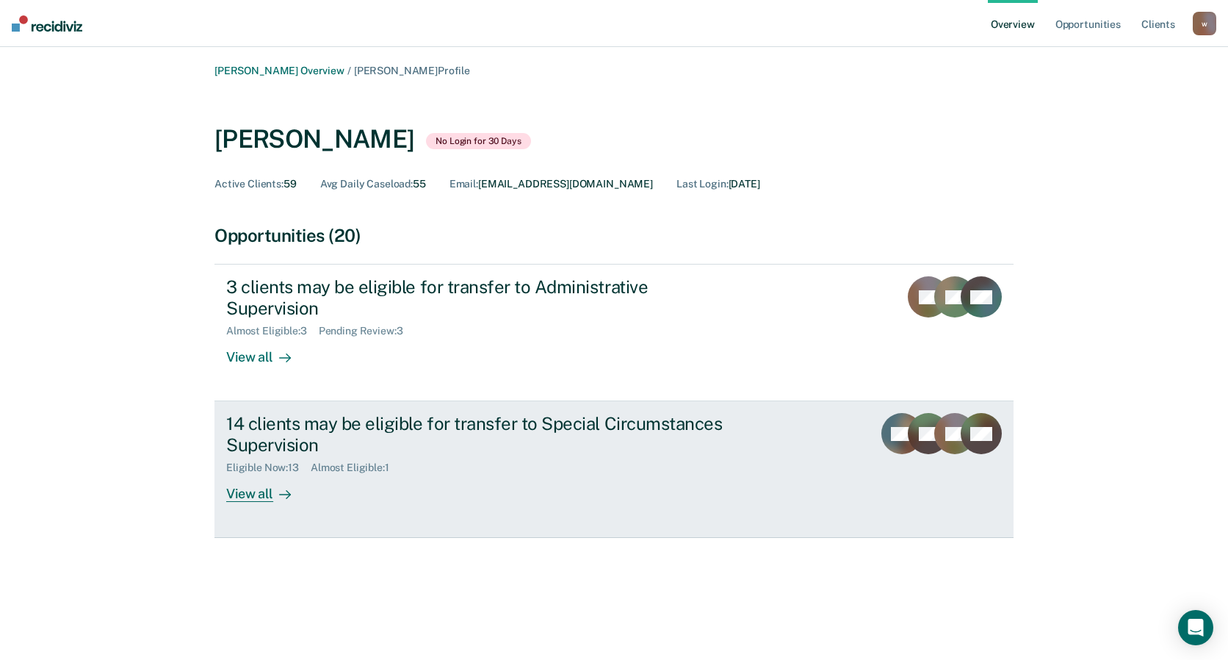
click at [619, 456] on div "Eligible Now : 13 Almost Eligible : 1" at bounding box center [484, 465] width 516 height 18
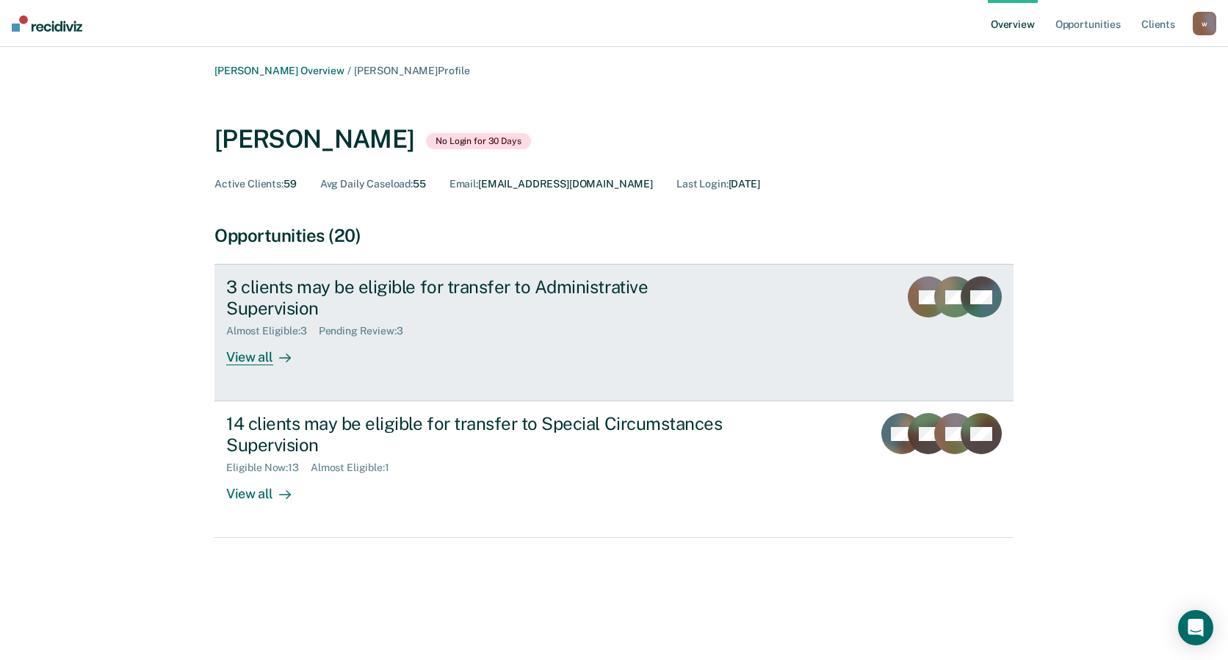
click at [703, 319] on div "Almost Eligible : 3 Pending Review : 3" at bounding box center [484, 328] width 516 height 18
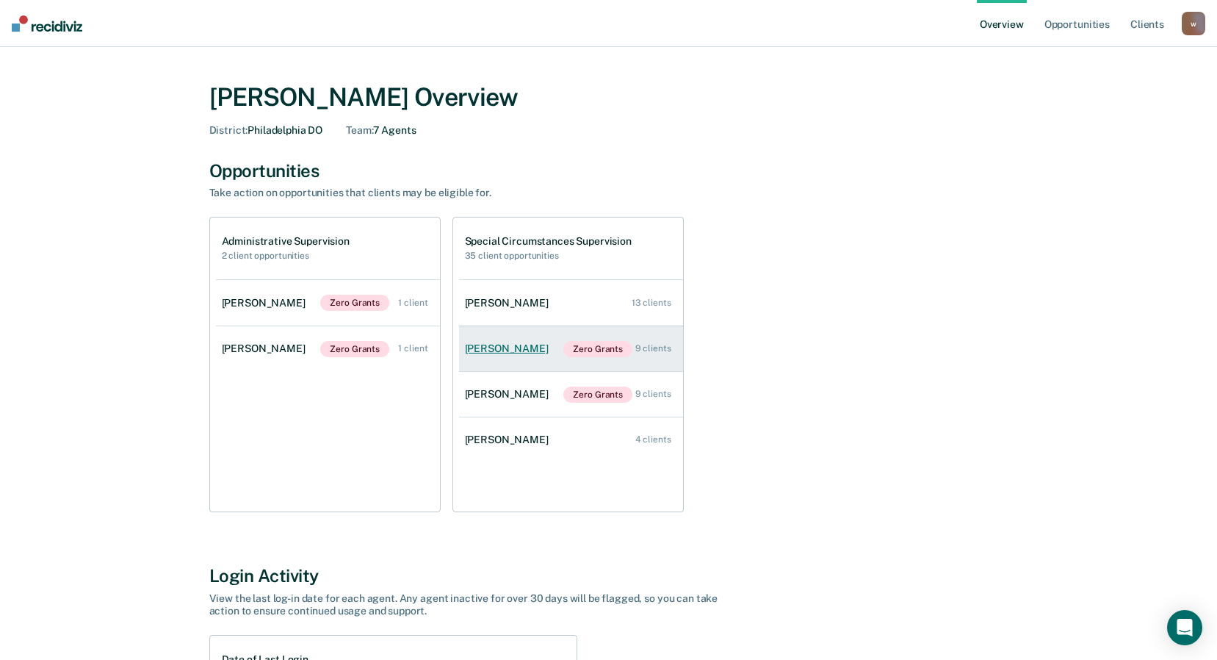
click at [555, 338] on link "[PERSON_NAME] Zero Grants 9 clients" at bounding box center [571, 349] width 224 height 46
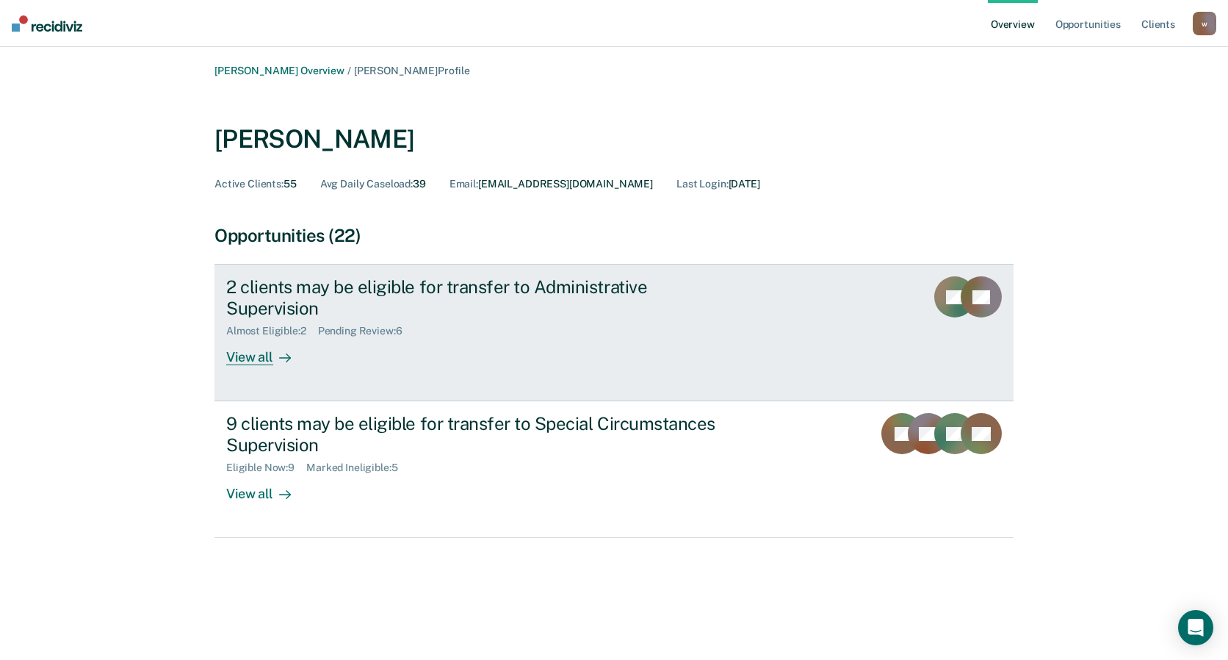
click at [678, 347] on link "2 clients may be eligible for transfer to Administrative Supervision Almost Eli…" at bounding box center [614, 332] width 799 height 137
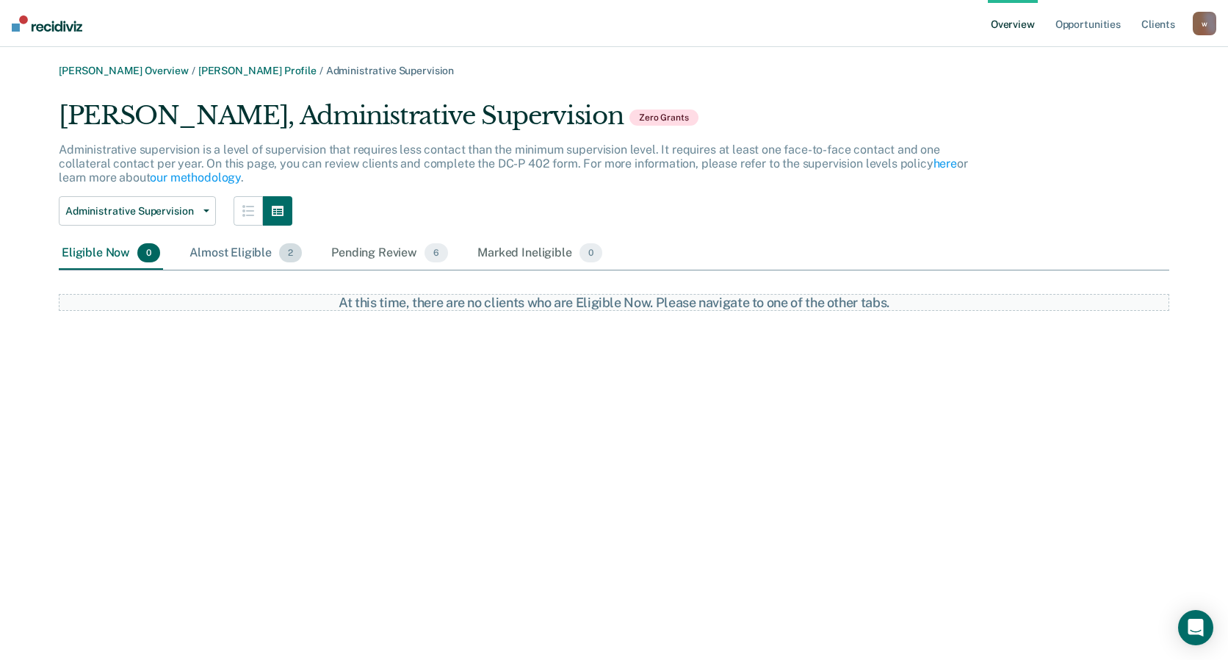
click at [234, 257] on div "Almost Eligible 2" at bounding box center [246, 253] width 118 height 32
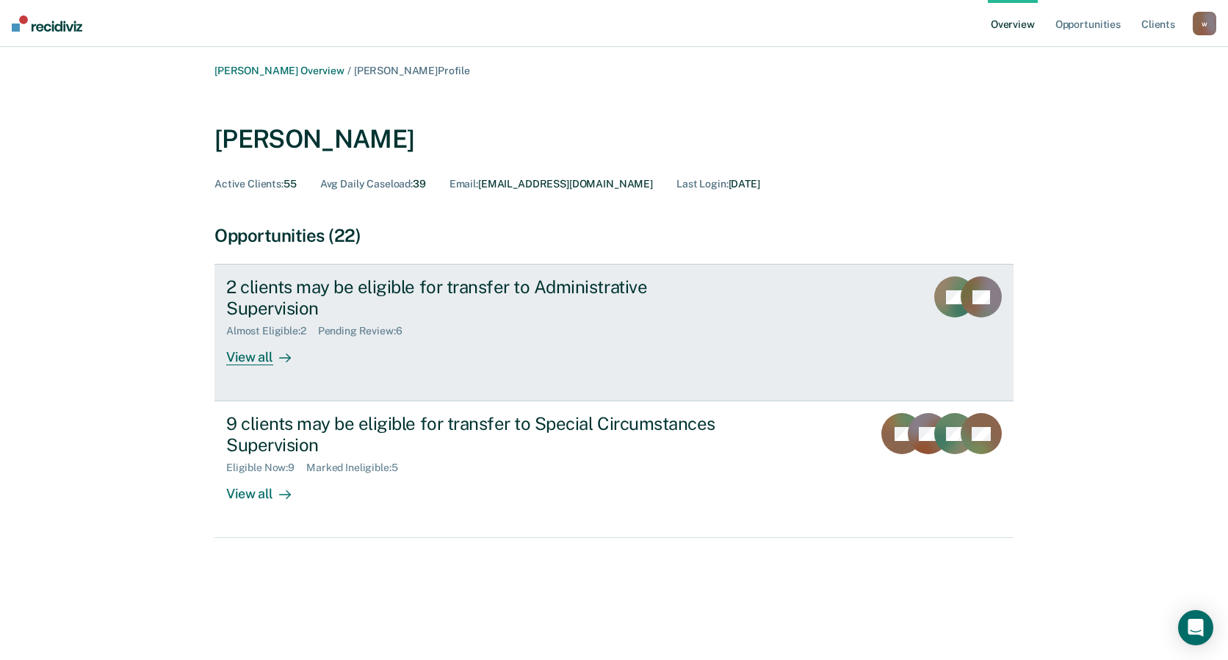
click at [752, 340] on div "2 clients may be eligible for transfer to Administrative Supervision Almost Eli…" at bounding box center [501, 320] width 551 height 89
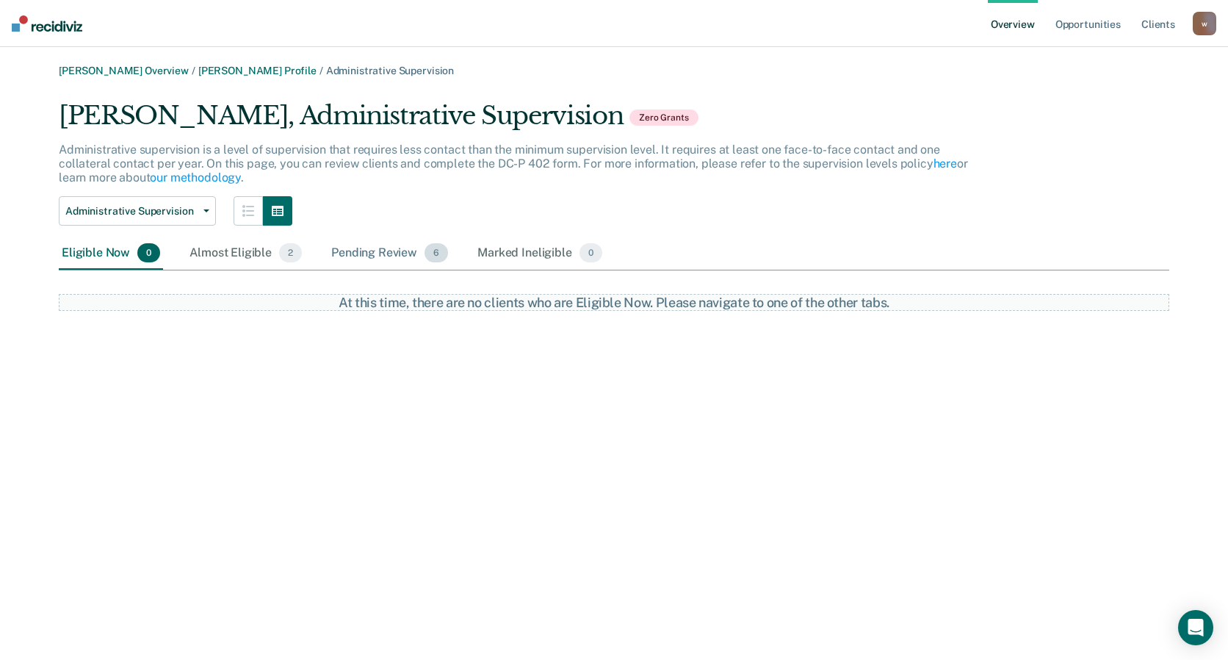
click at [398, 252] on div "Pending Review 6" at bounding box center [389, 253] width 123 height 32
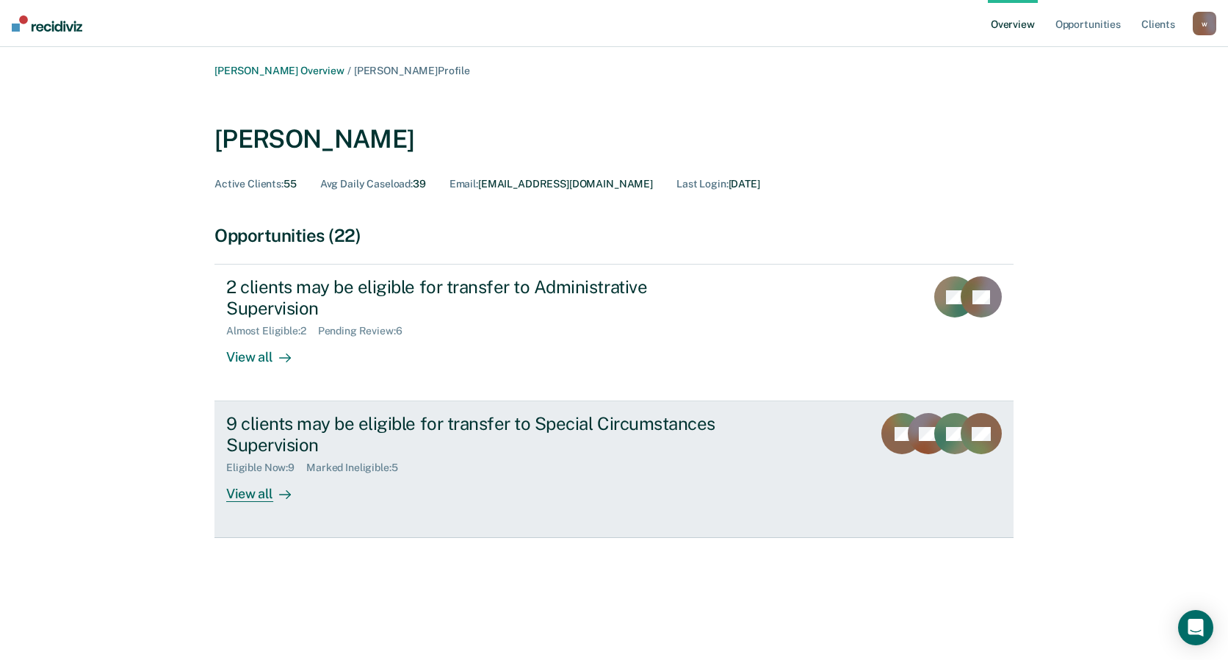
click at [680, 458] on div "9 clients may be eligible for transfer to Special Circumstances Supervision Eli…" at bounding box center [501, 457] width 551 height 89
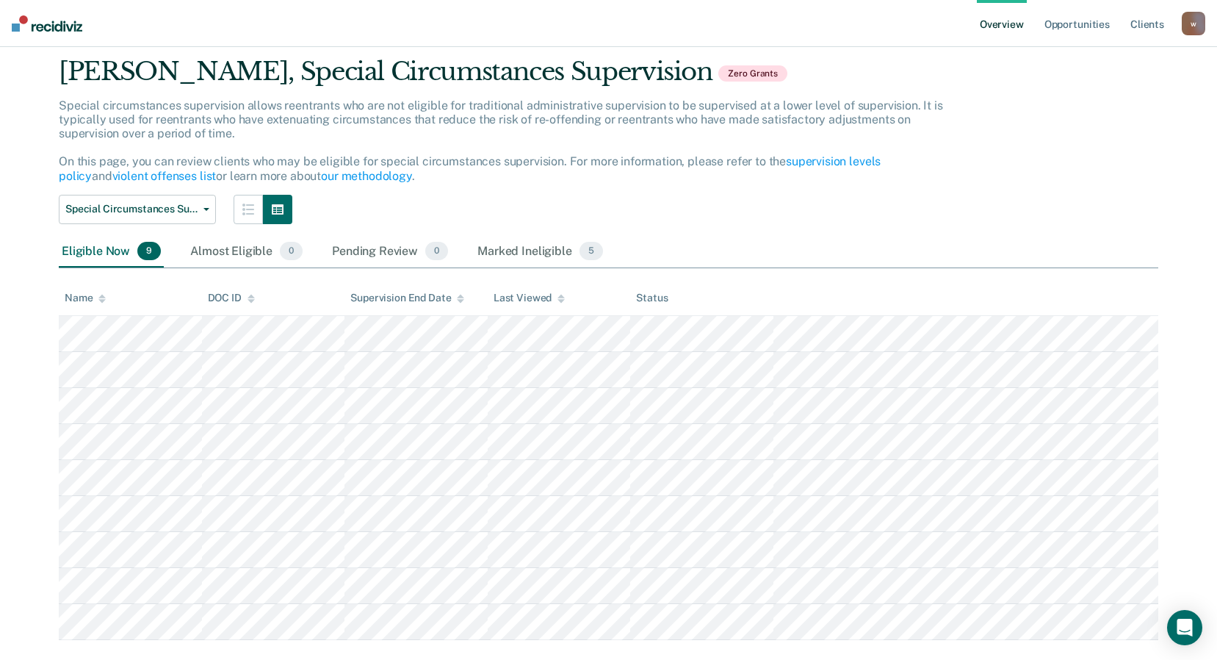
scroll to position [71, 0]
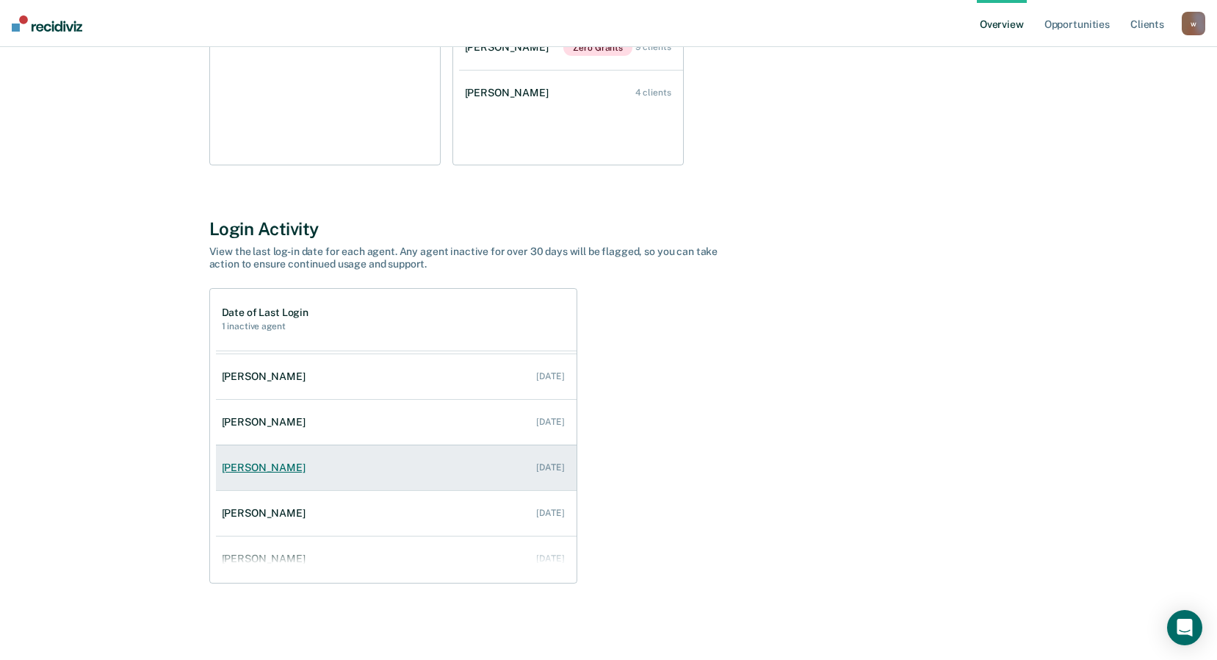
scroll to position [105, 0]
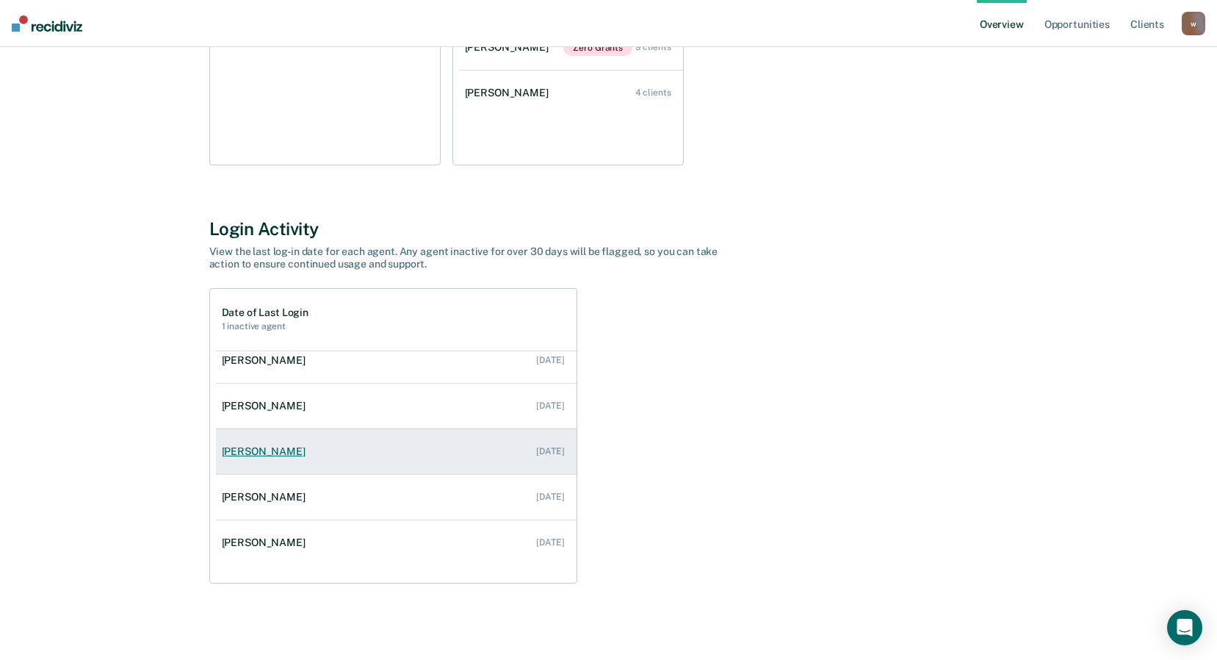
click at [396, 450] on link "[PERSON_NAME] [DATE]" at bounding box center [396, 452] width 361 height 42
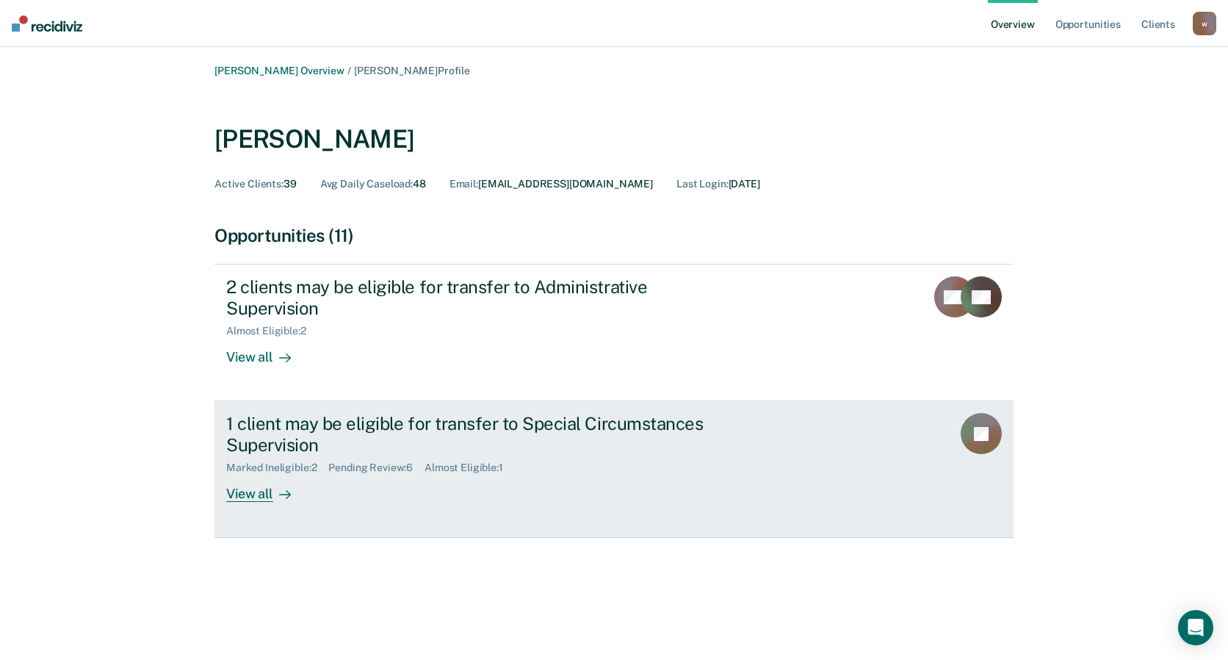
click at [752, 450] on div "1 client may be eligible for transfer to Special Circumstances Supervision Mark…" at bounding box center [501, 457] width 551 height 89
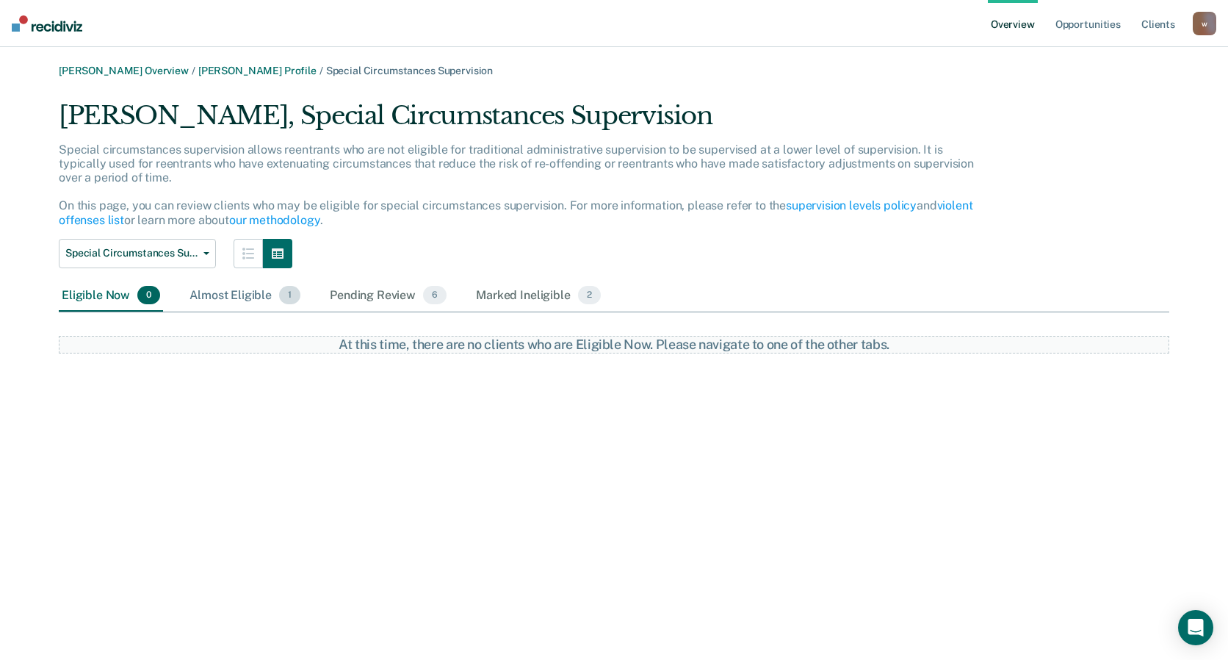
drag, startPoint x: 253, startPoint y: 297, endPoint x: 260, endPoint y: 300, distance: 7.9
click at [259, 300] on div "Almost Eligible 1" at bounding box center [245, 296] width 117 height 32
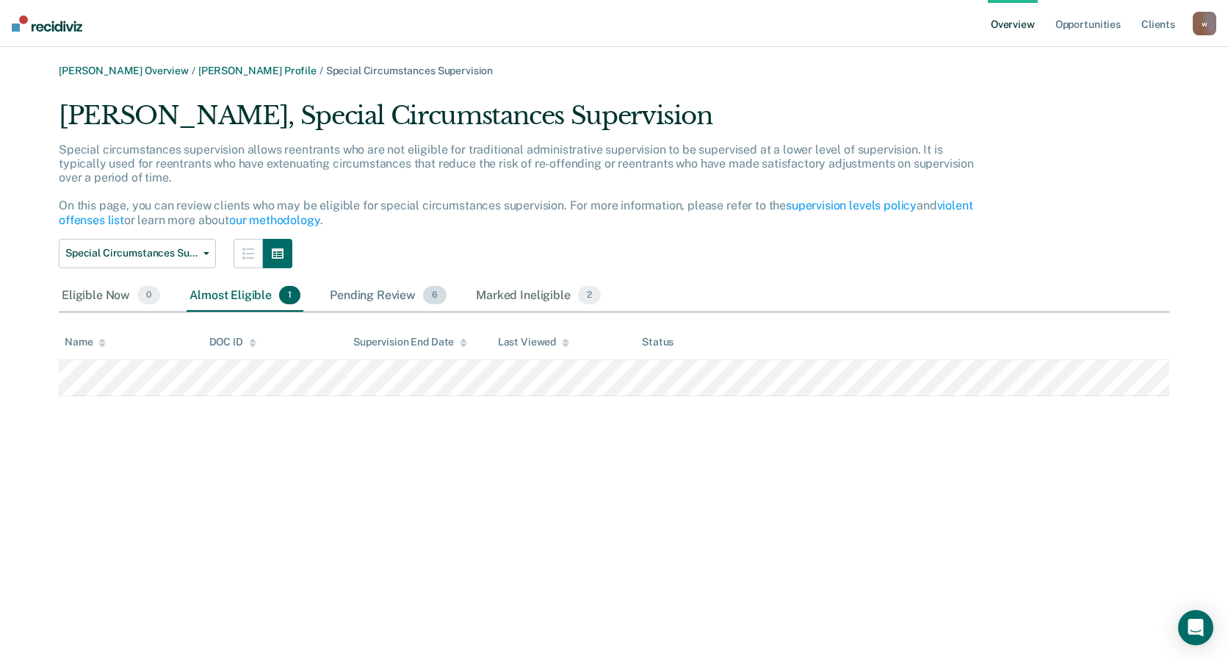
drag, startPoint x: 260, startPoint y: 300, endPoint x: 350, endPoint y: 303, distance: 90.4
click at [350, 304] on div "Pending Review 6" at bounding box center [388, 296] width 123 height 32
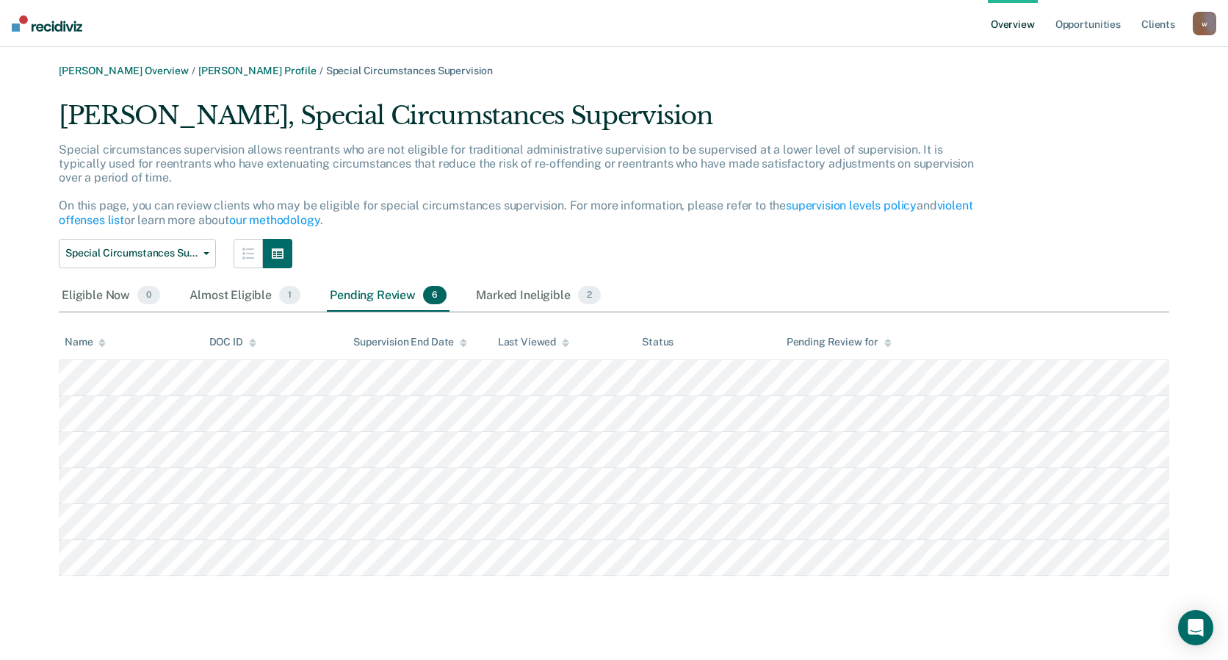
click at [354, 297] on div "Pending Review 6" at bounding box center [388, 296] width 123 height 32
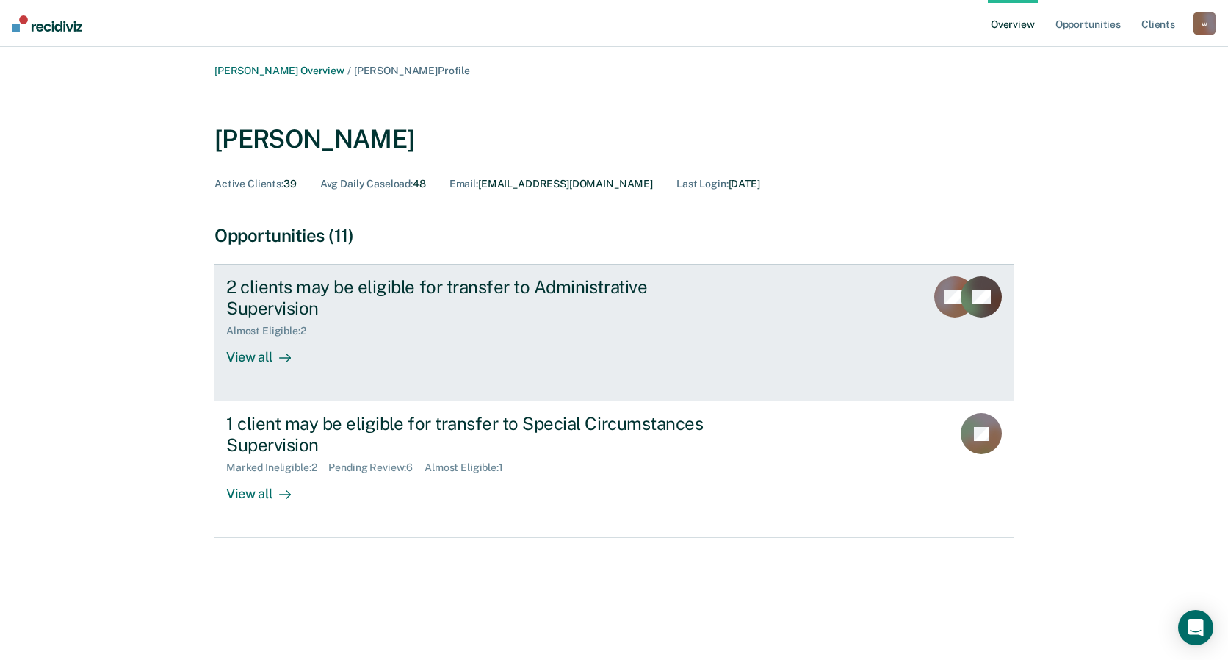
click at [751, 331] on div "2 clients may be eligible for transfer to Administrative Supervision Almost Eli…" at bounding box center [501, 320] width 551 height 89
